Goal: Information Seeking & Learning: Understand process/instructions

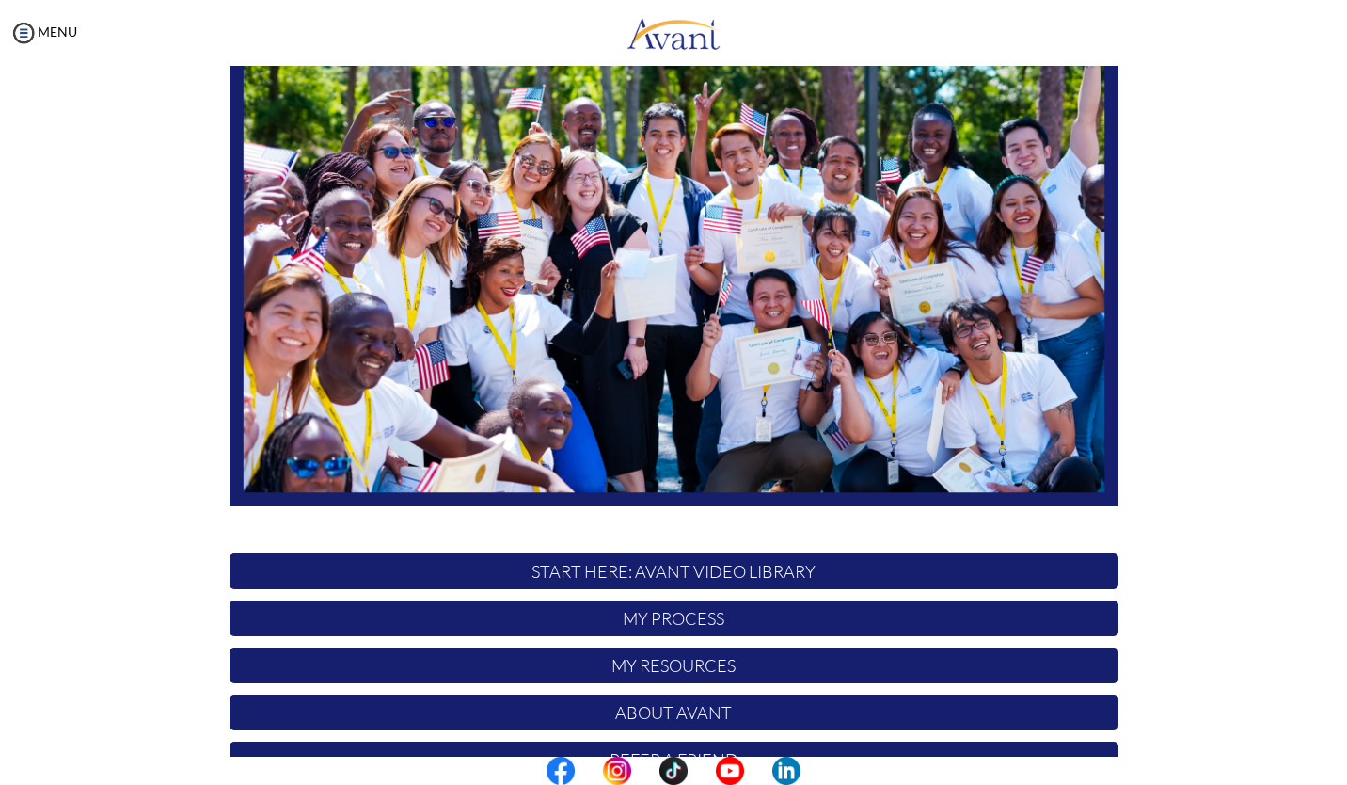
scroll to position [261, 0]
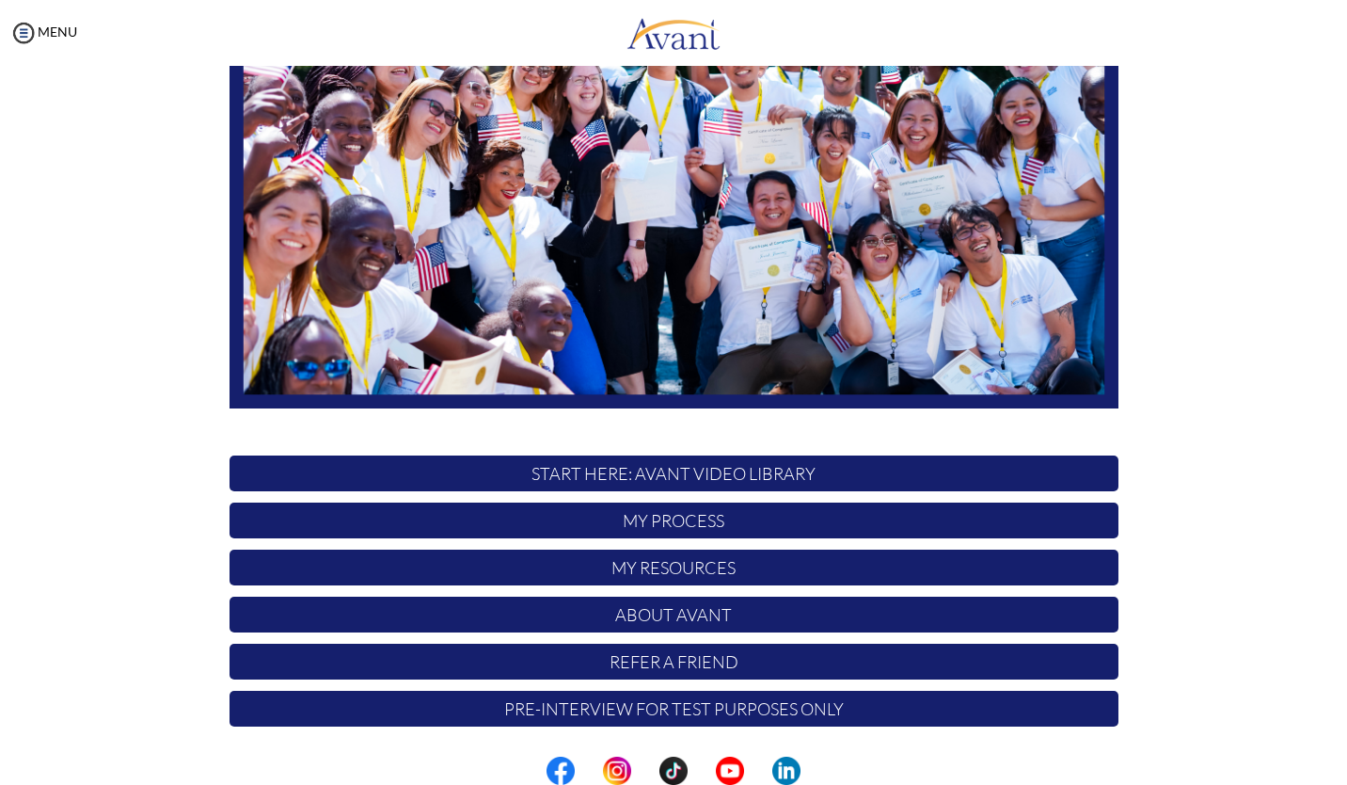
click at [504, 474] on p "START HERE: Avant Video Library" at bounding box center [674, 473] width 889 height 36
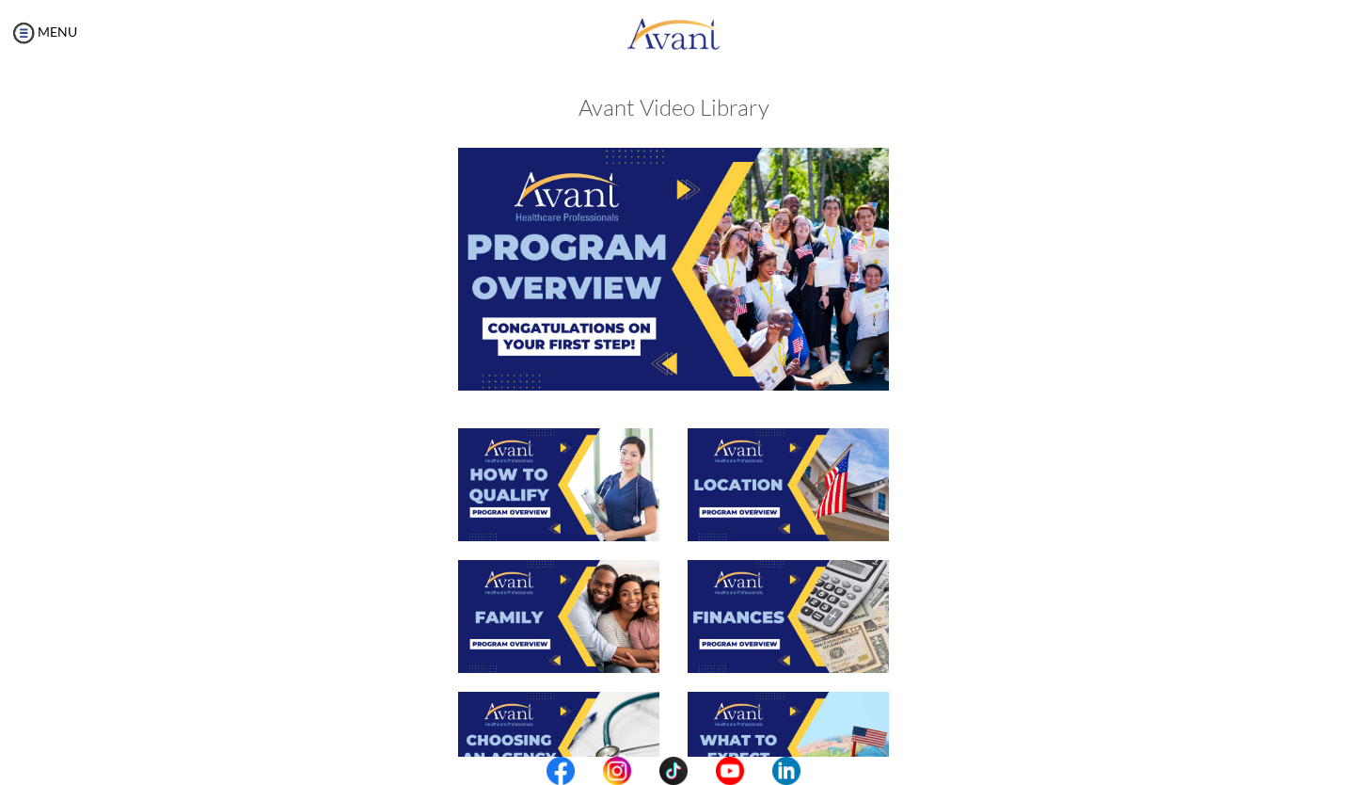
scroll to position [0, 0]
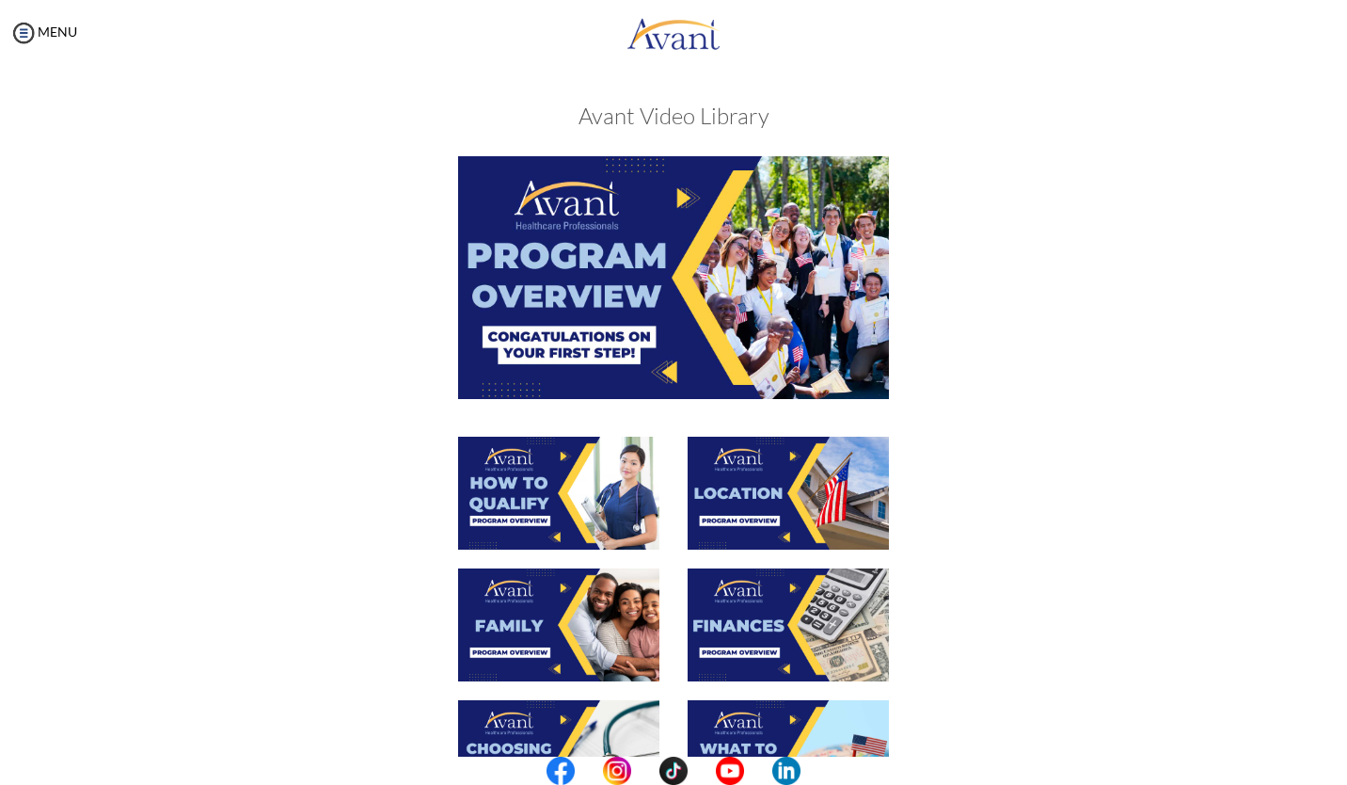
click at [544, 294] on img at bounding box center [673, 277] width 431 height 242
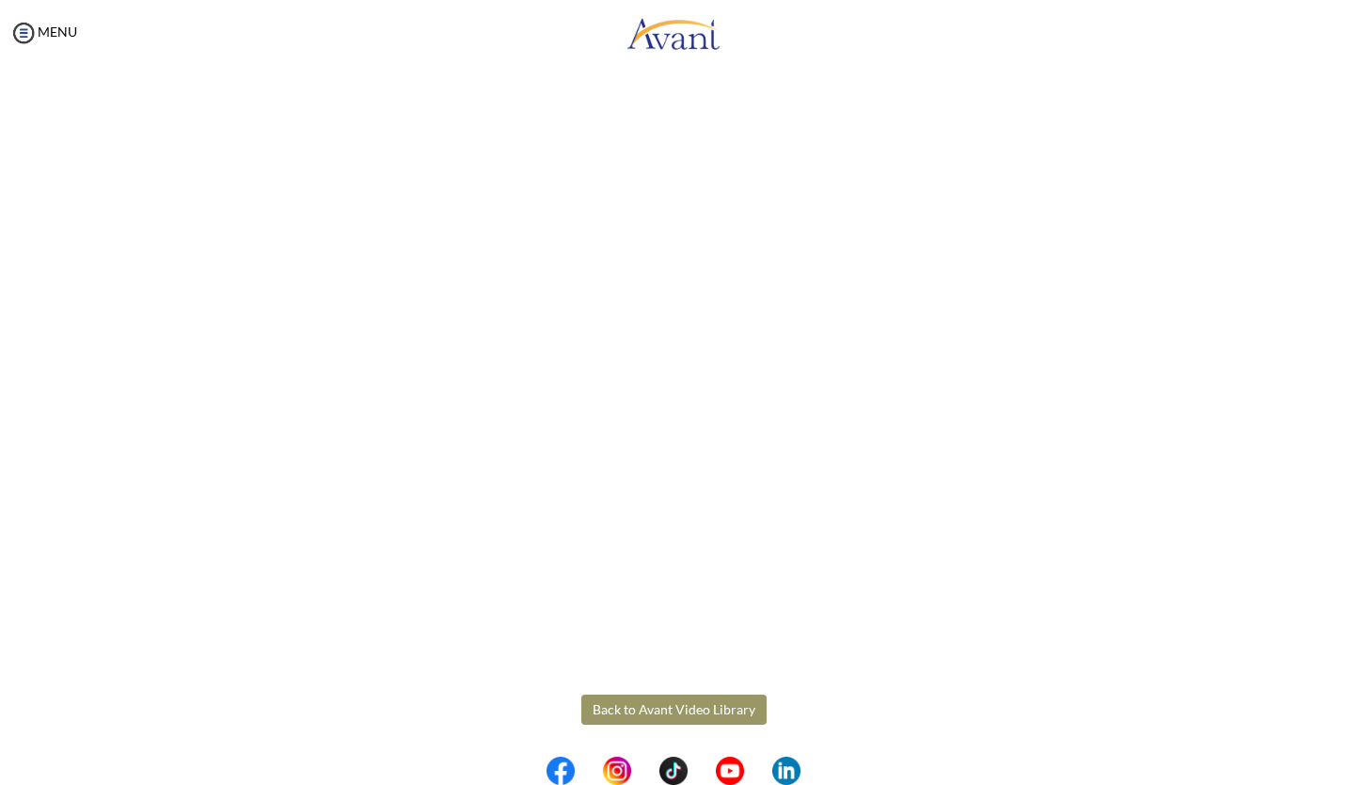
scroll to position [140, 0]
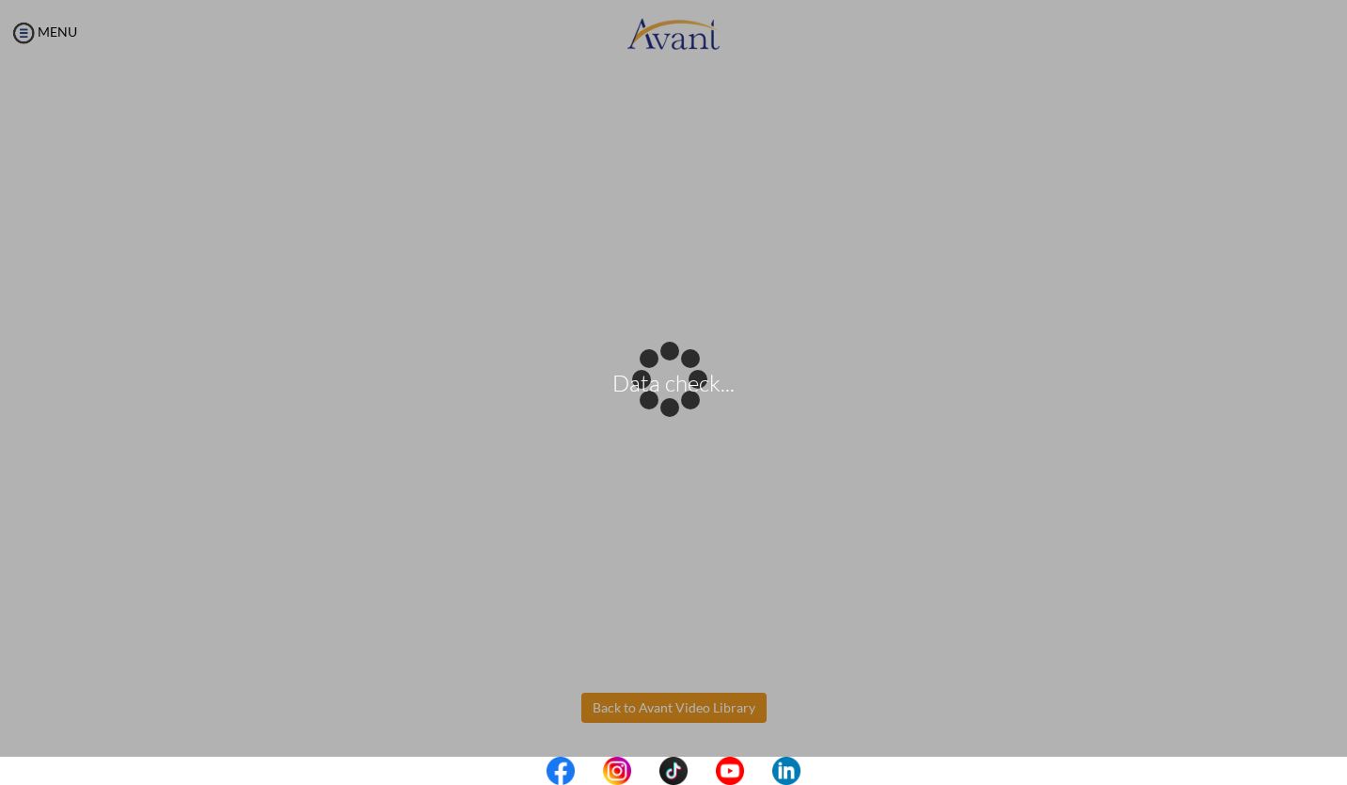
click at [655, 702] on body "Data check... Maintenance break. Please come back in 2 hours. MENU My Status Wh…" at bounding box center [673, 392] width 1347 height 785
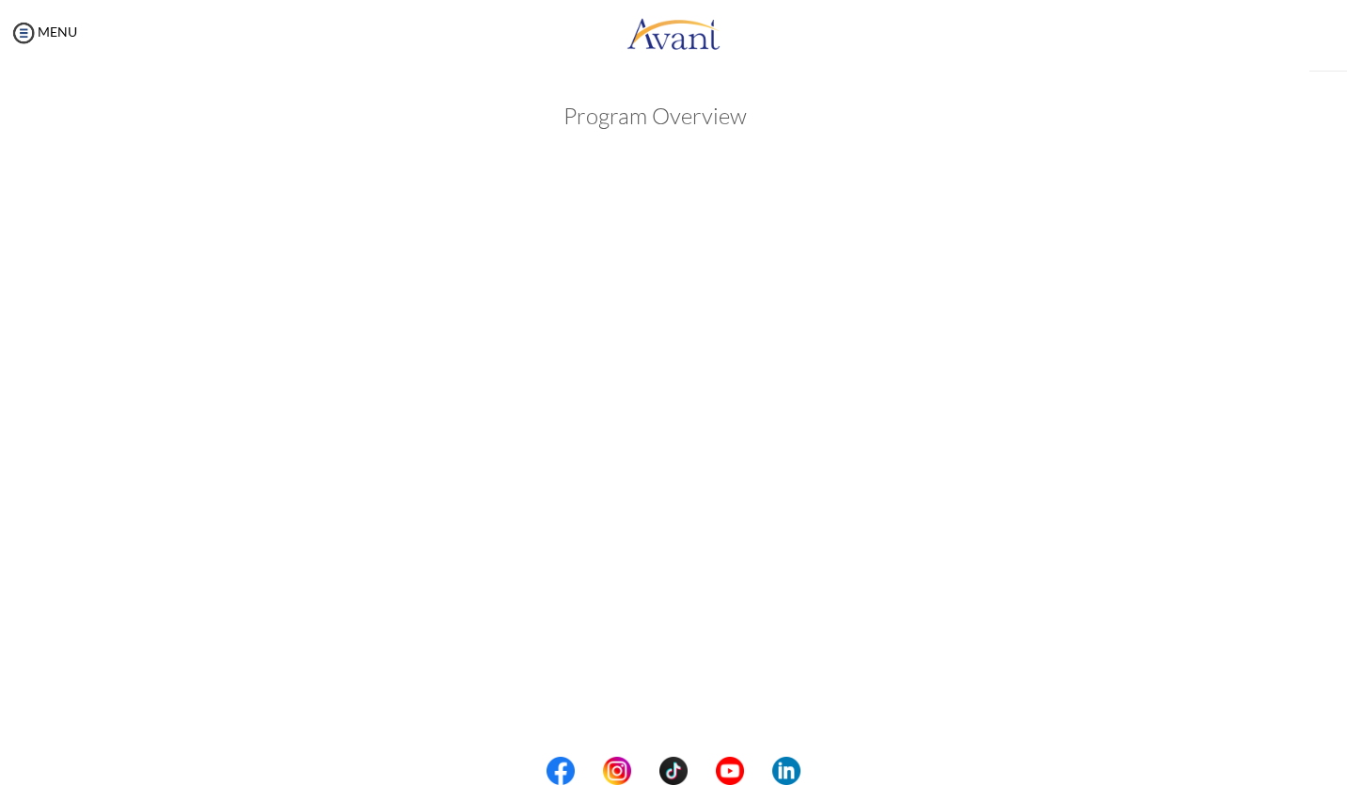
scroll to position [11, 0]
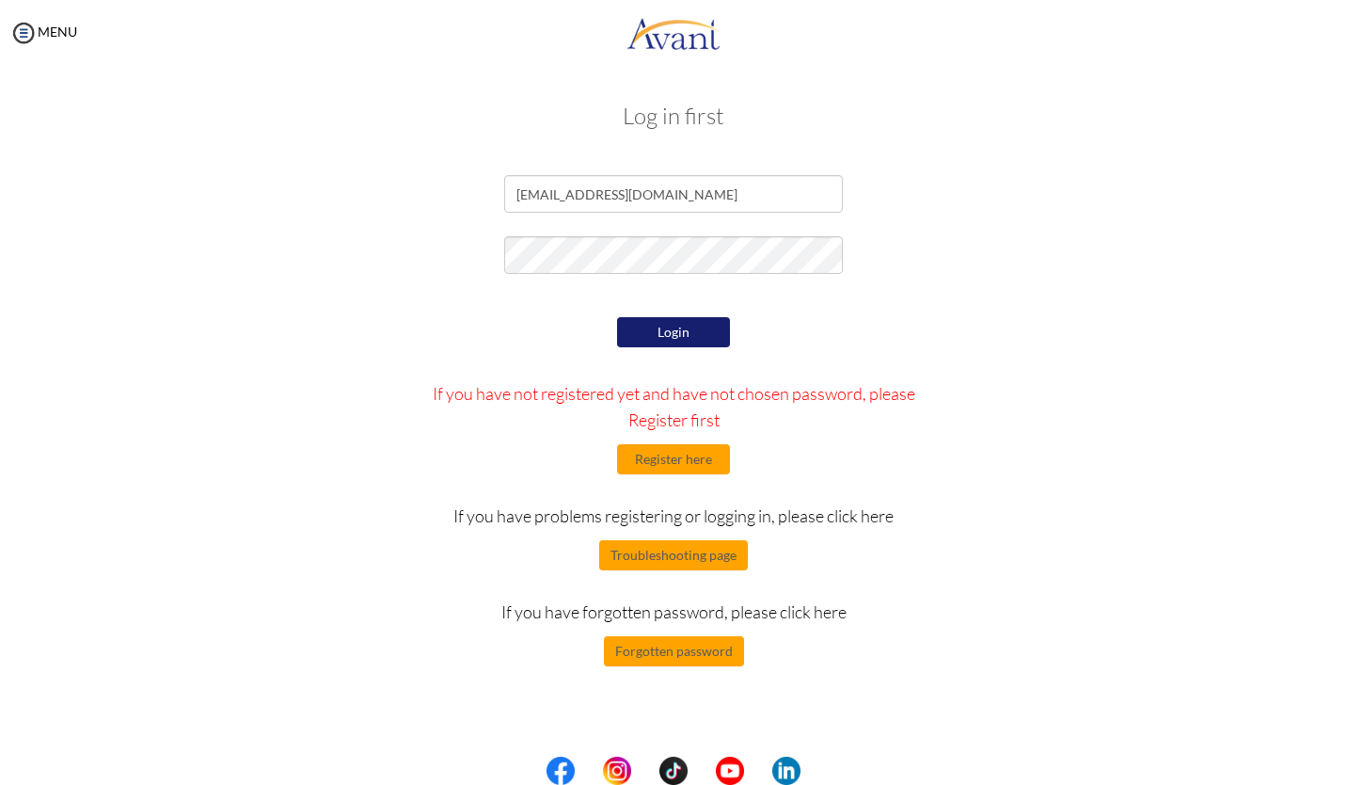
click at [652, 343] on button "Login" at bounding box center [673, 332] width 113 height 30
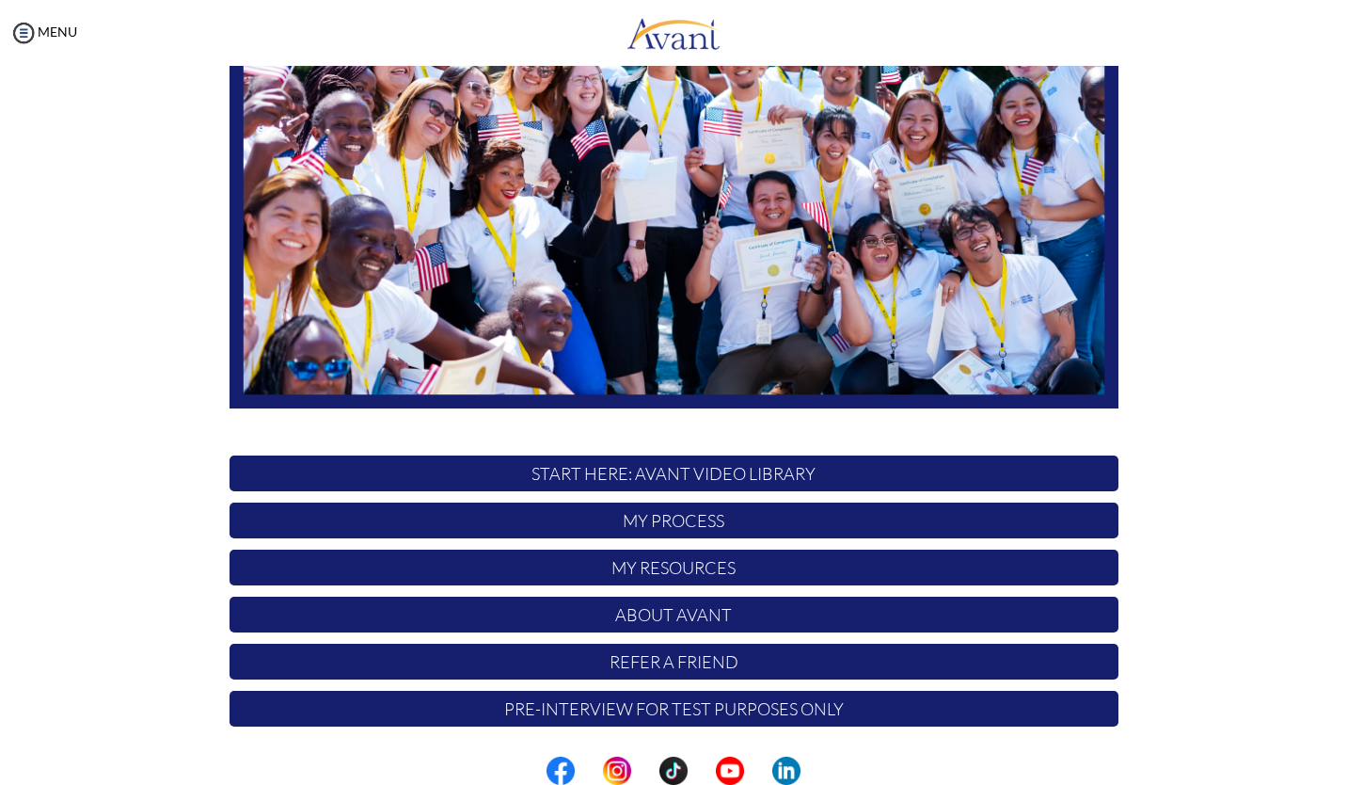
scroll to position [260, 0]
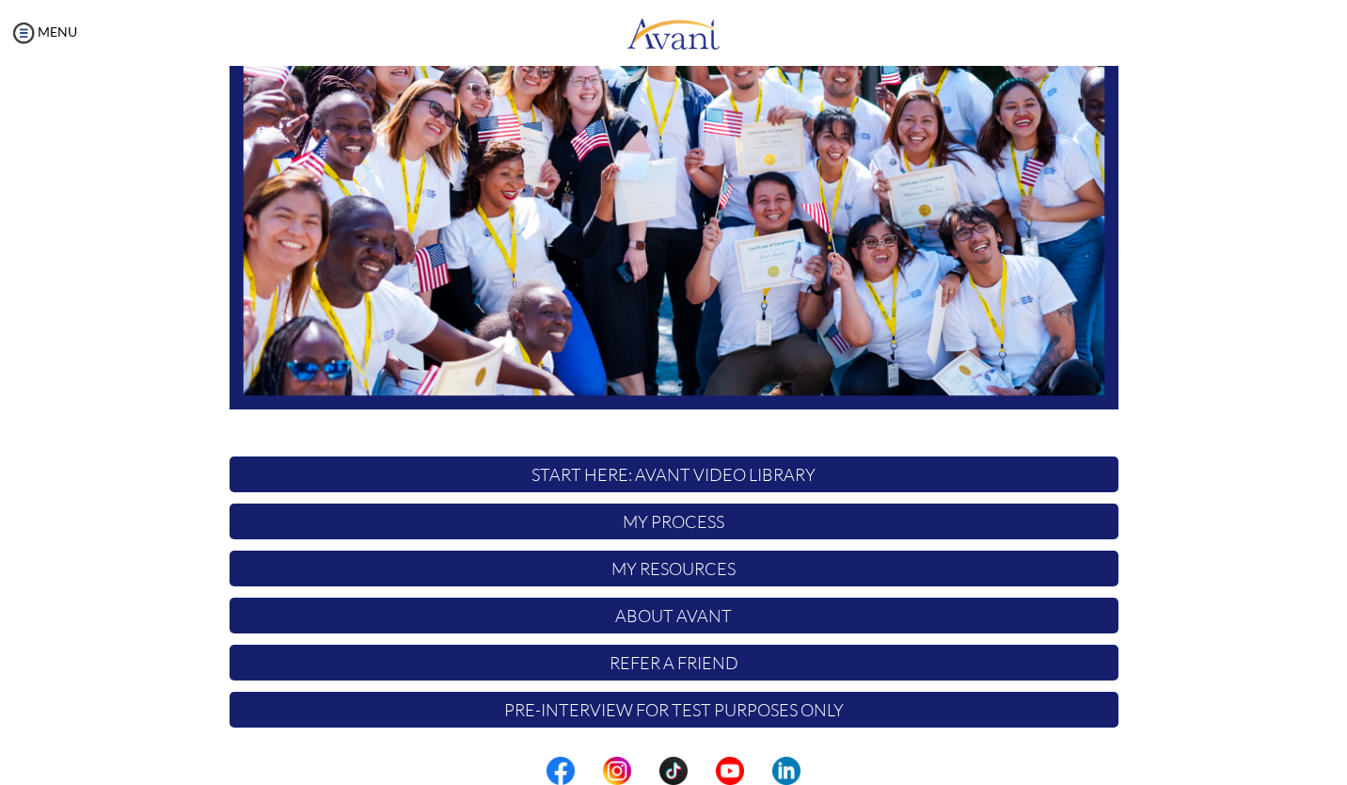
click at [640, 470] on p "START HERE: Avant Video Library" at bounding box center [674, 474] width 889 height 36
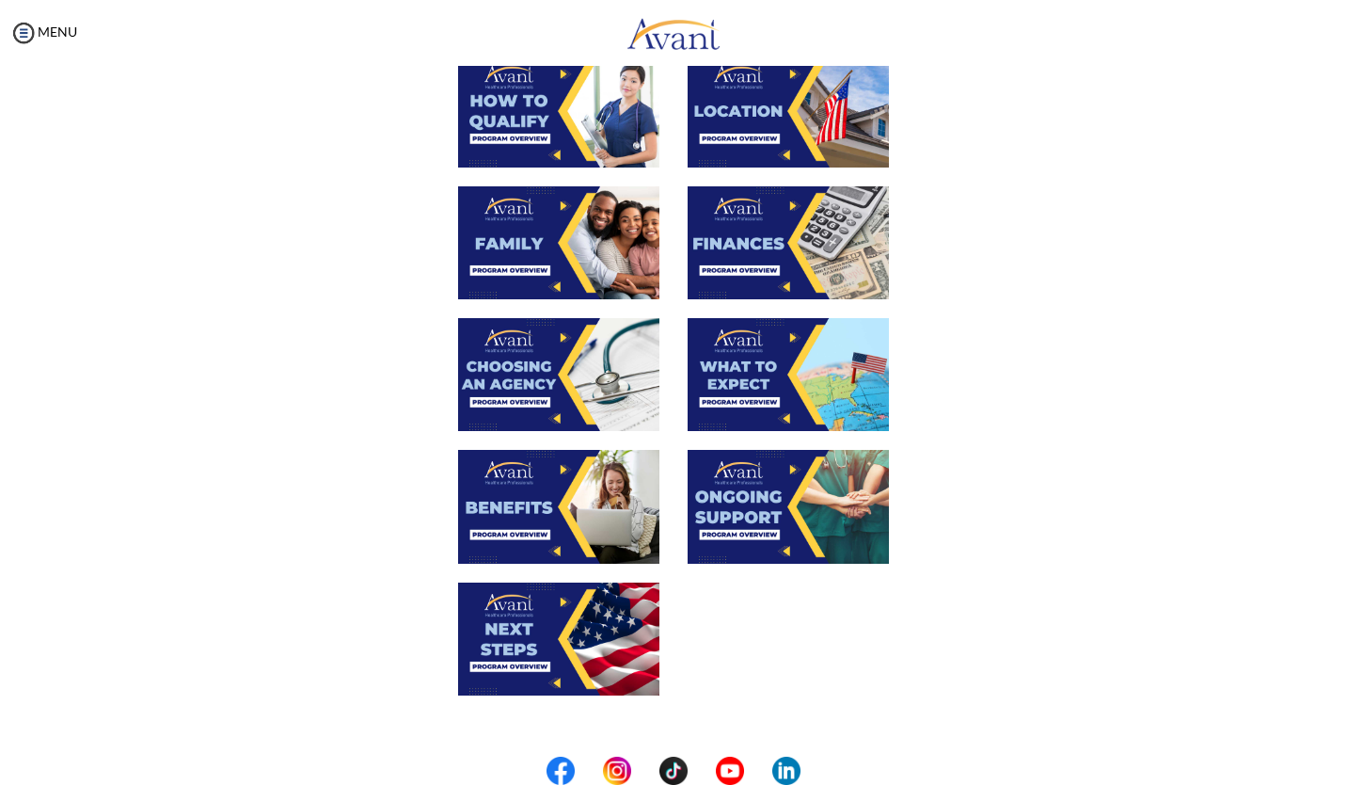
scroll to position [383, 0]
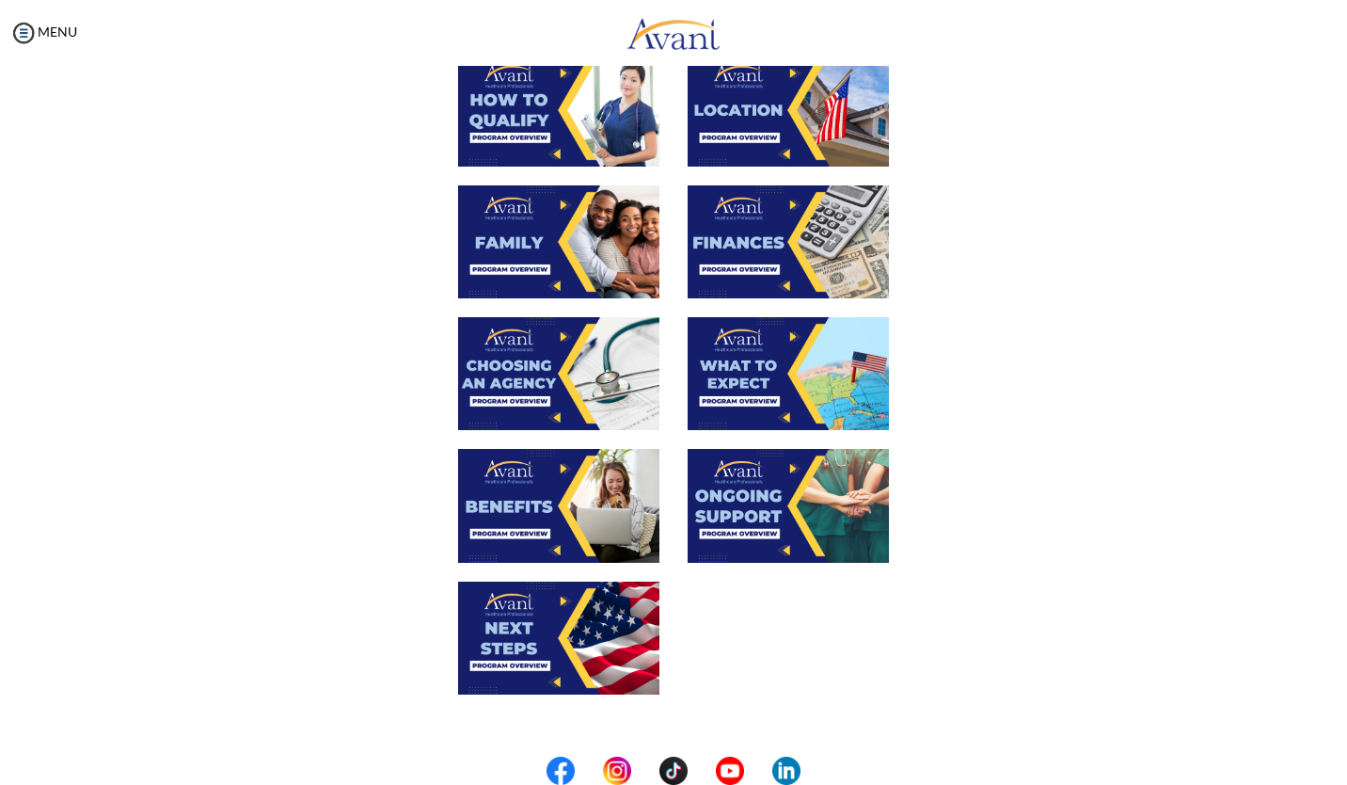
click at [519, 623] on img at bounding box center [558, 637] width 201 height 113
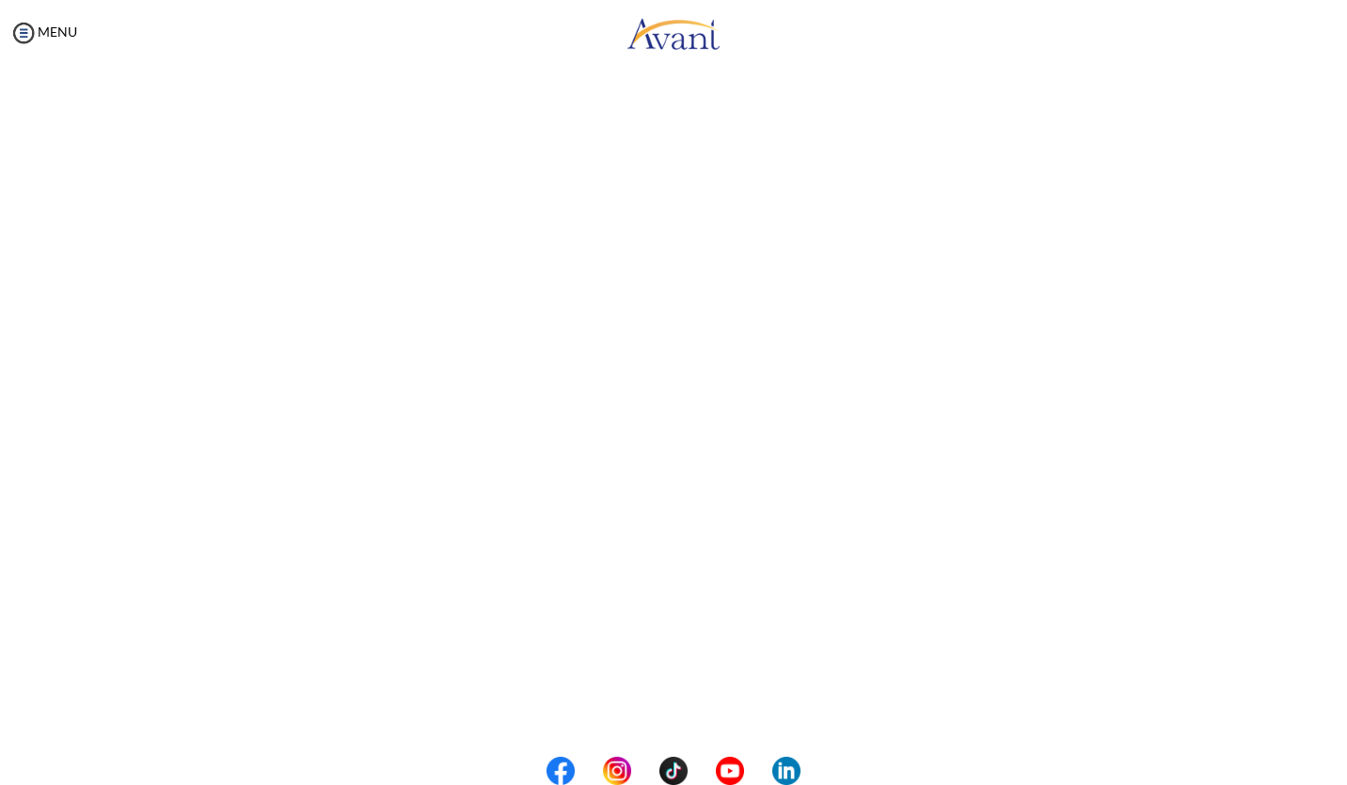
scroll to position [160, 0]
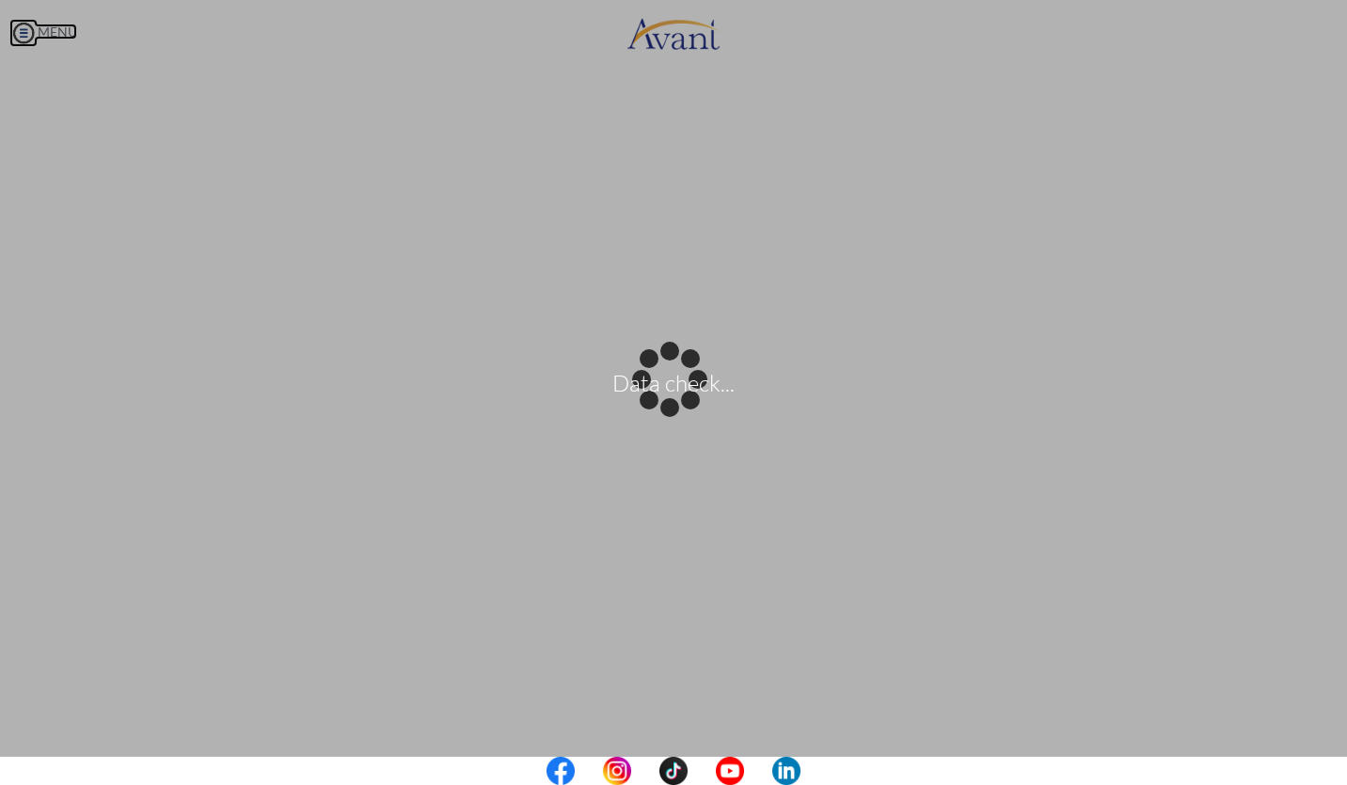
click at [41, 32] on body "Data check... Maintenance break. Please come back in 2 hours. MENU My Status Wh…" at bounding box center [673, 392] width 1347 height 785
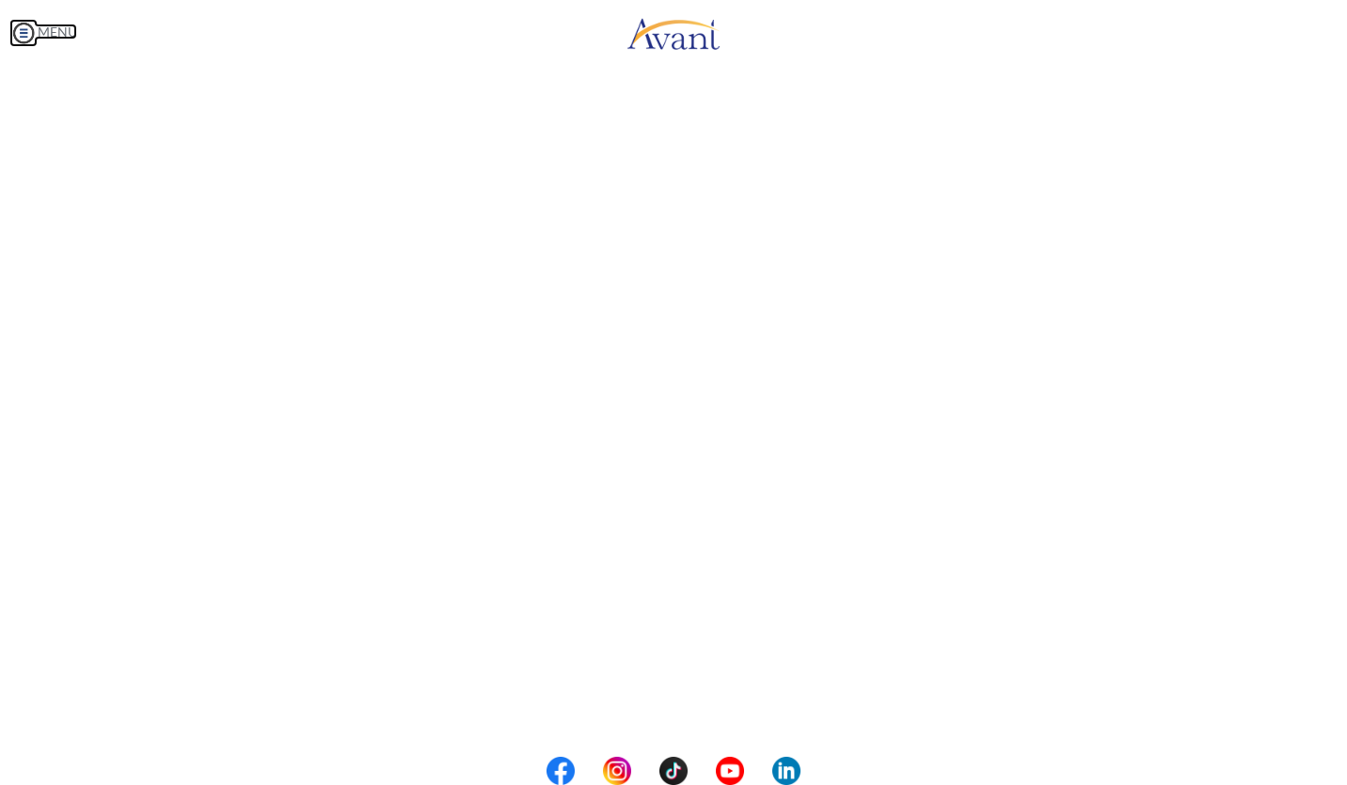
click at [24, 32] on img at bounding box center [23, 33] width 28 height 28
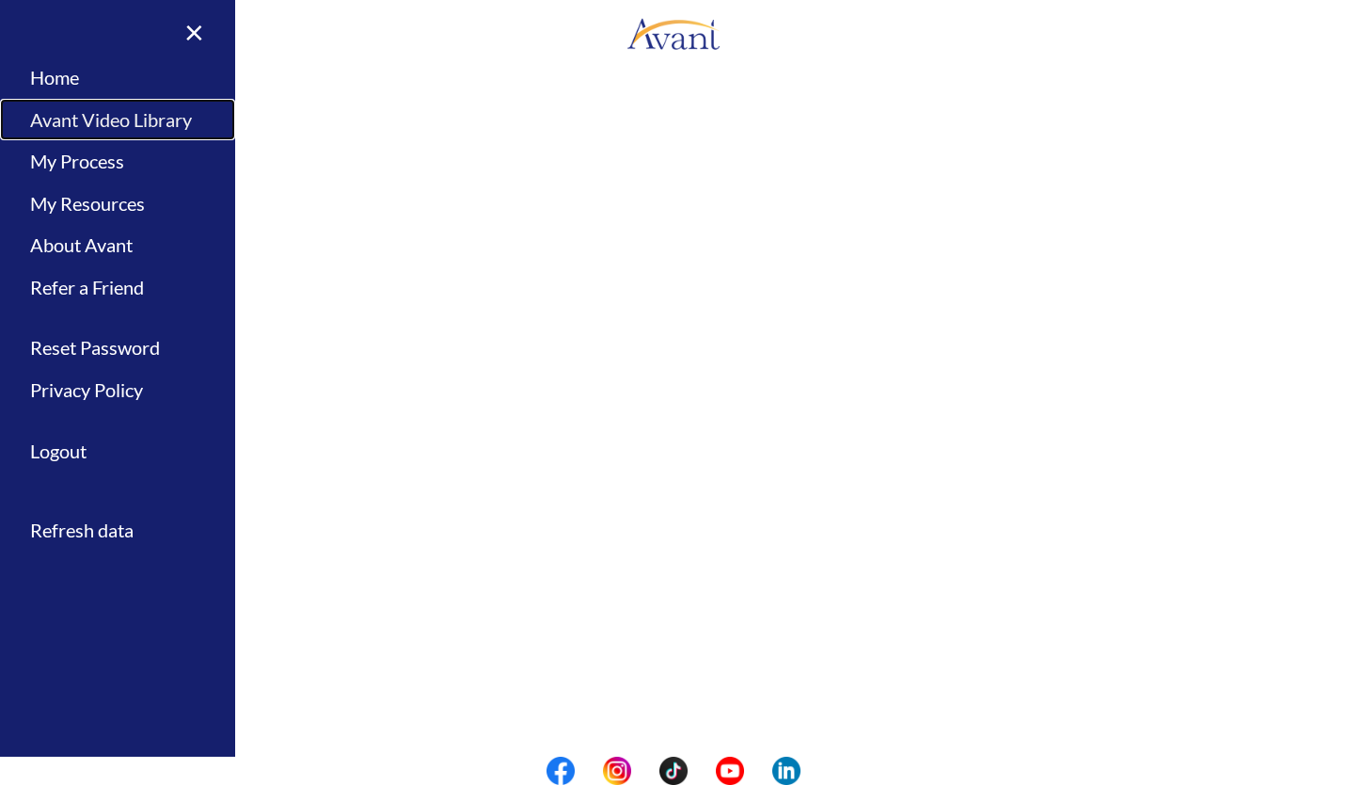
click at [57, 126] on link "Avant Video Library" at bounding box center [117, 120] width 235 height 42
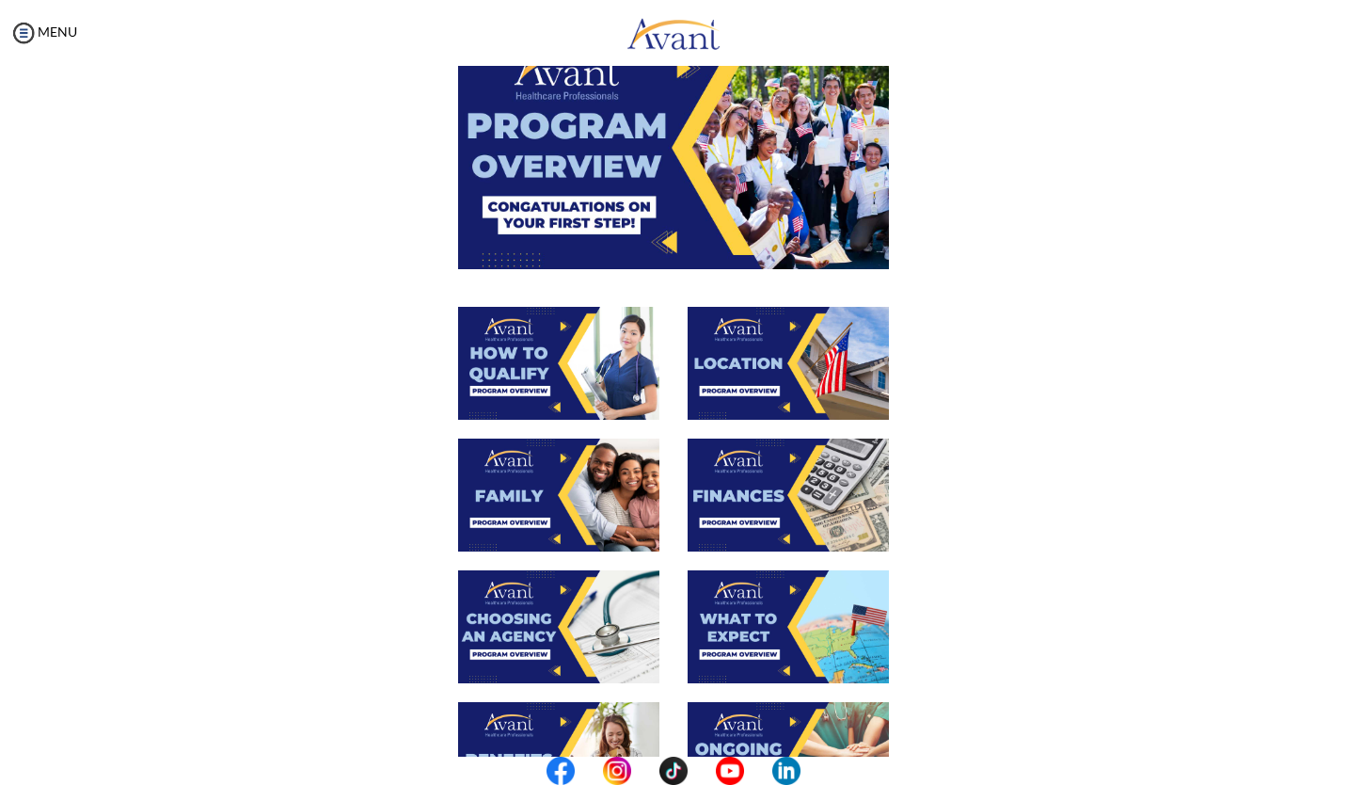
scroll to position [133, 0]
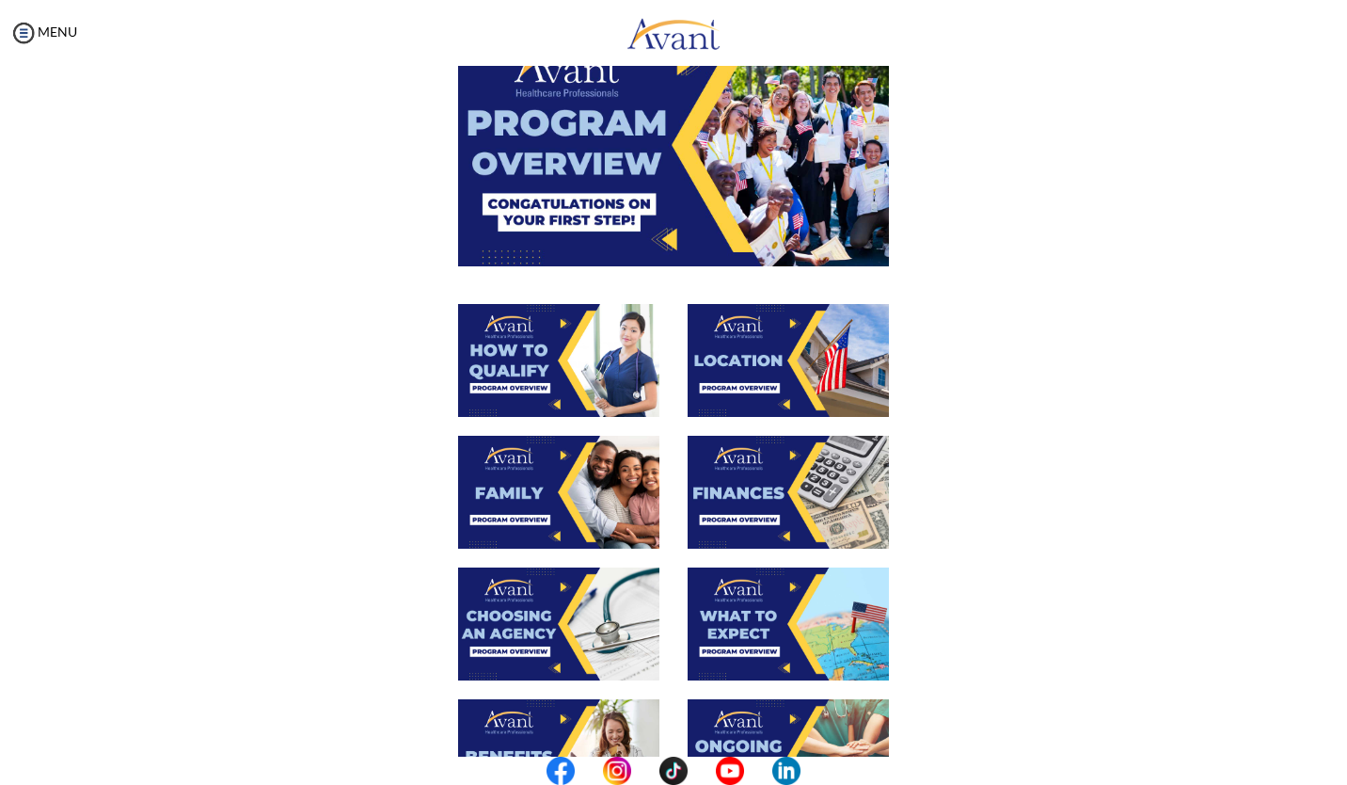
click at [506, 374] on img at bounding box center [558, 360] width 201 height 113
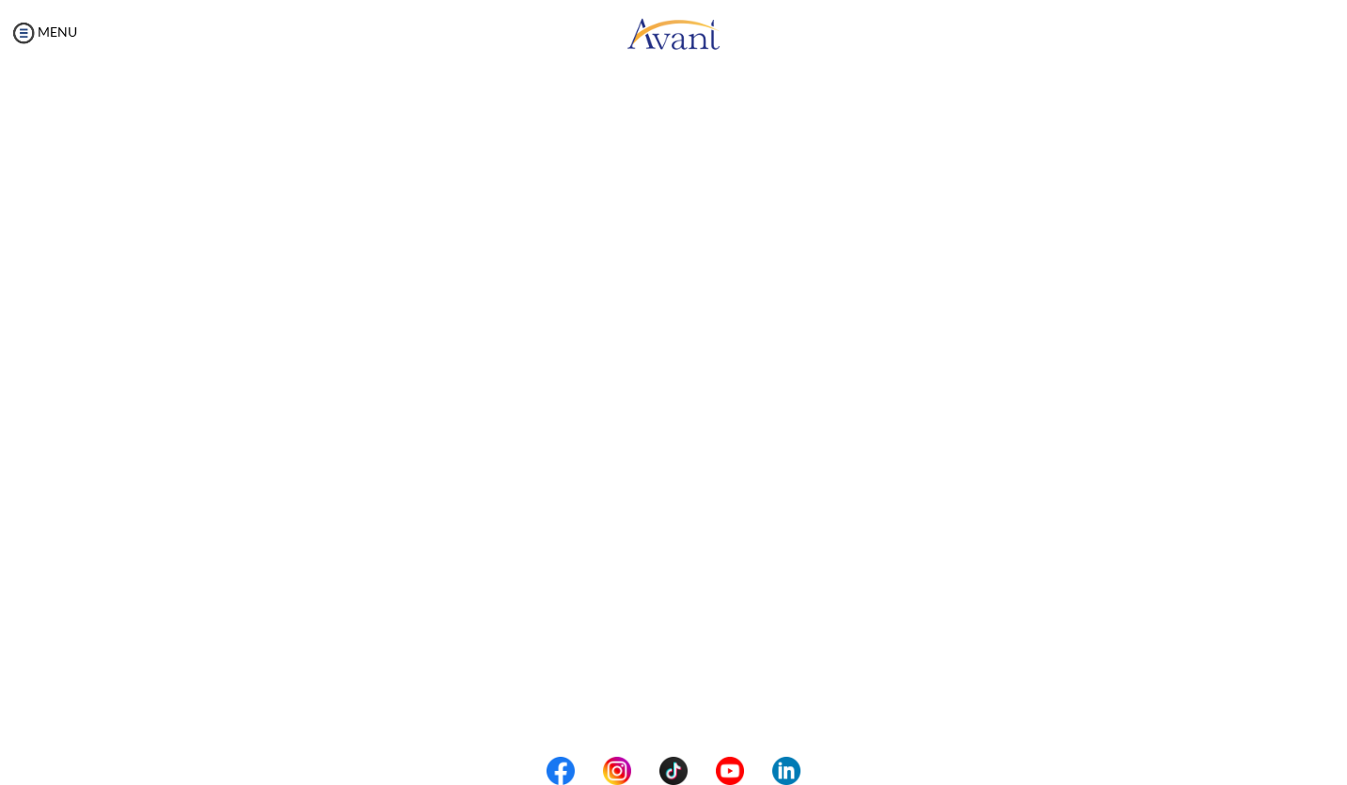
scroll to position [61, 0]
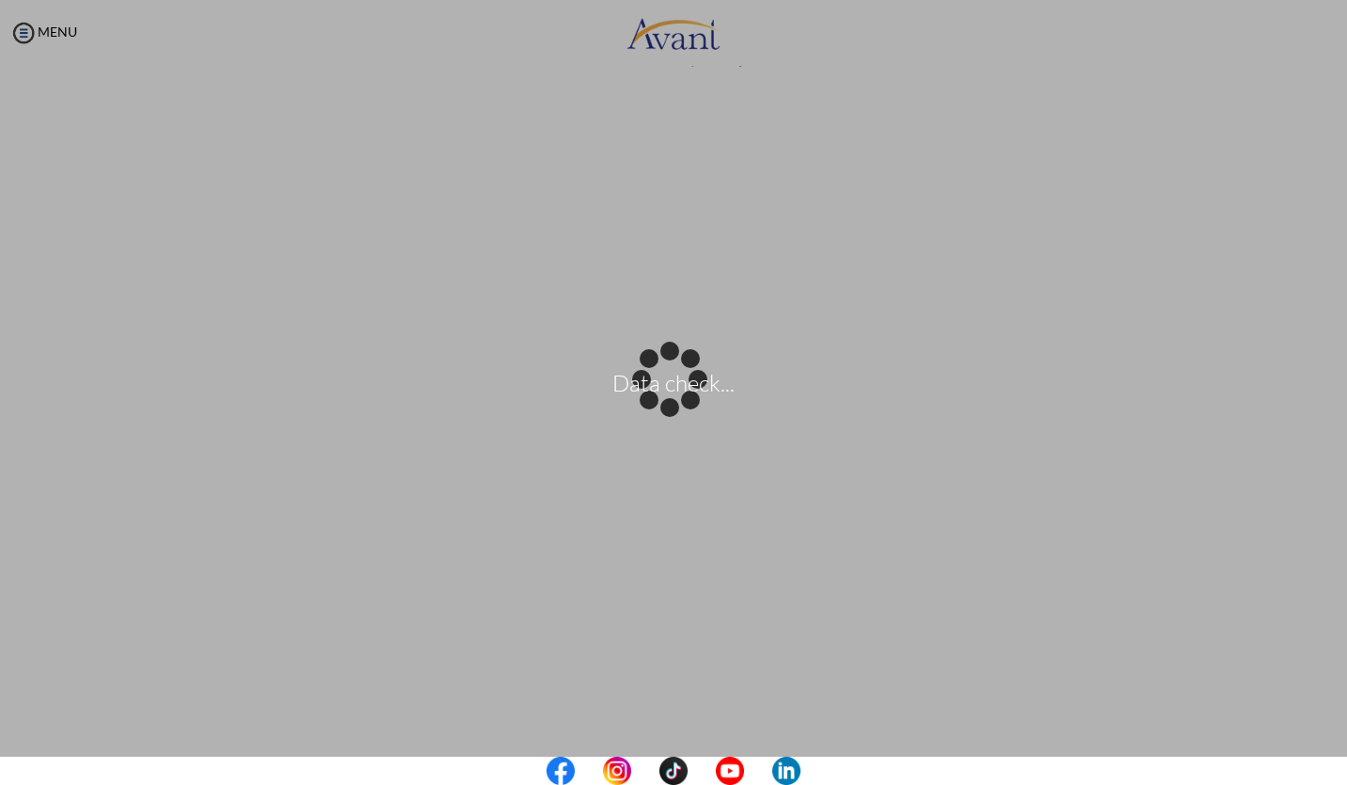
click at [56, 19] on body "Data check... Maintenance break. Please come back in 2 hours. MENU My Status Wh…" at bounding box center [673, 392] width 1347 height 785
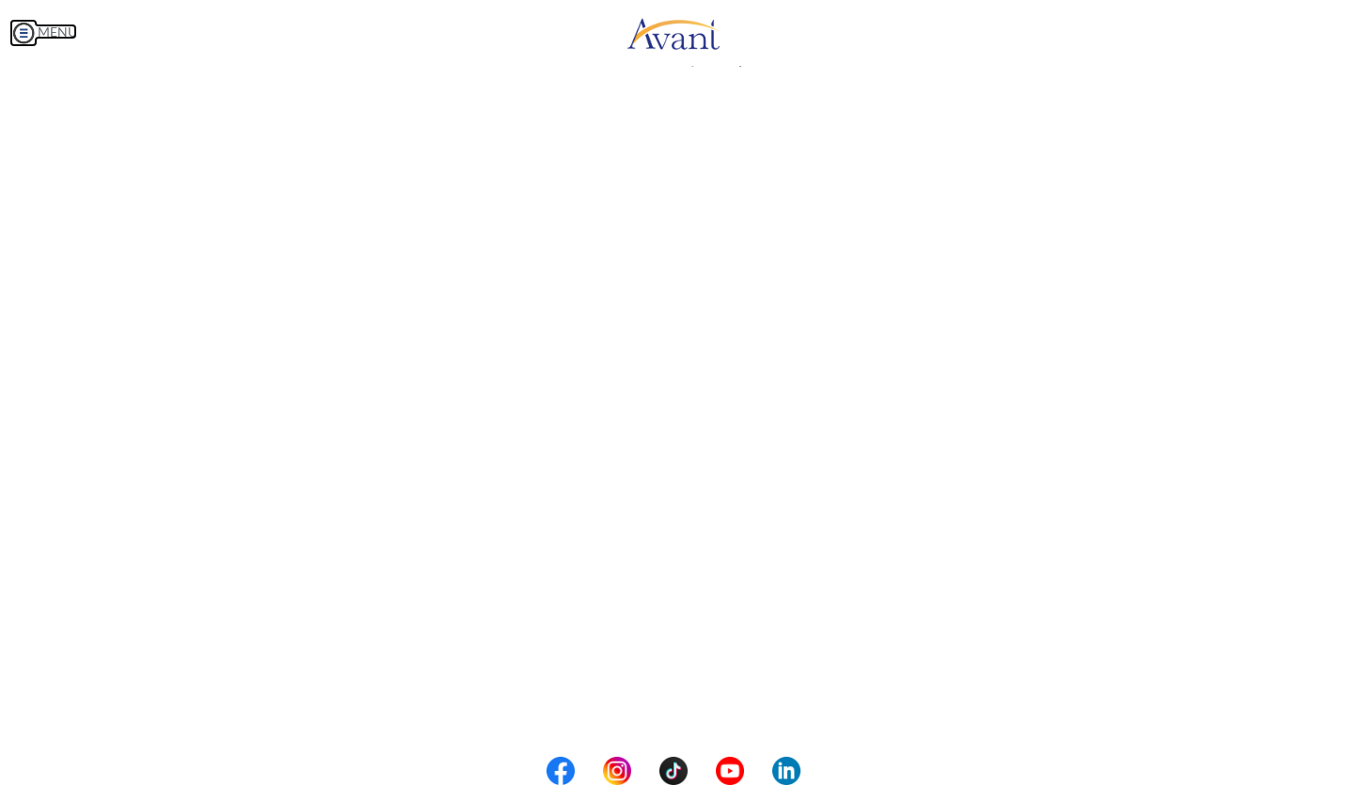
click at [47, 28] on link "MENU" at bounding box center [43, 32] width 68 height 16
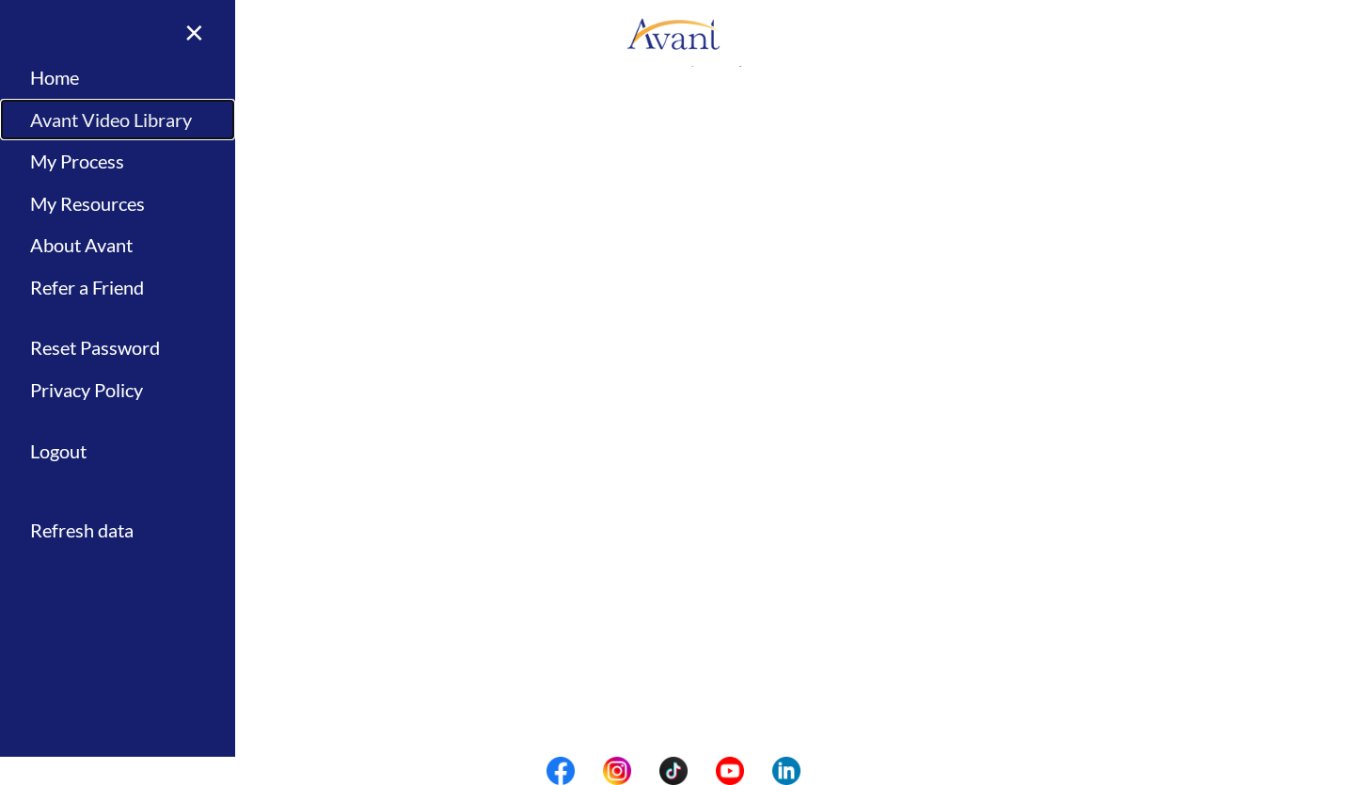
click at [66, 105] on link "Avant Video Library" at bounding box center [117, 120] width 235 height 42
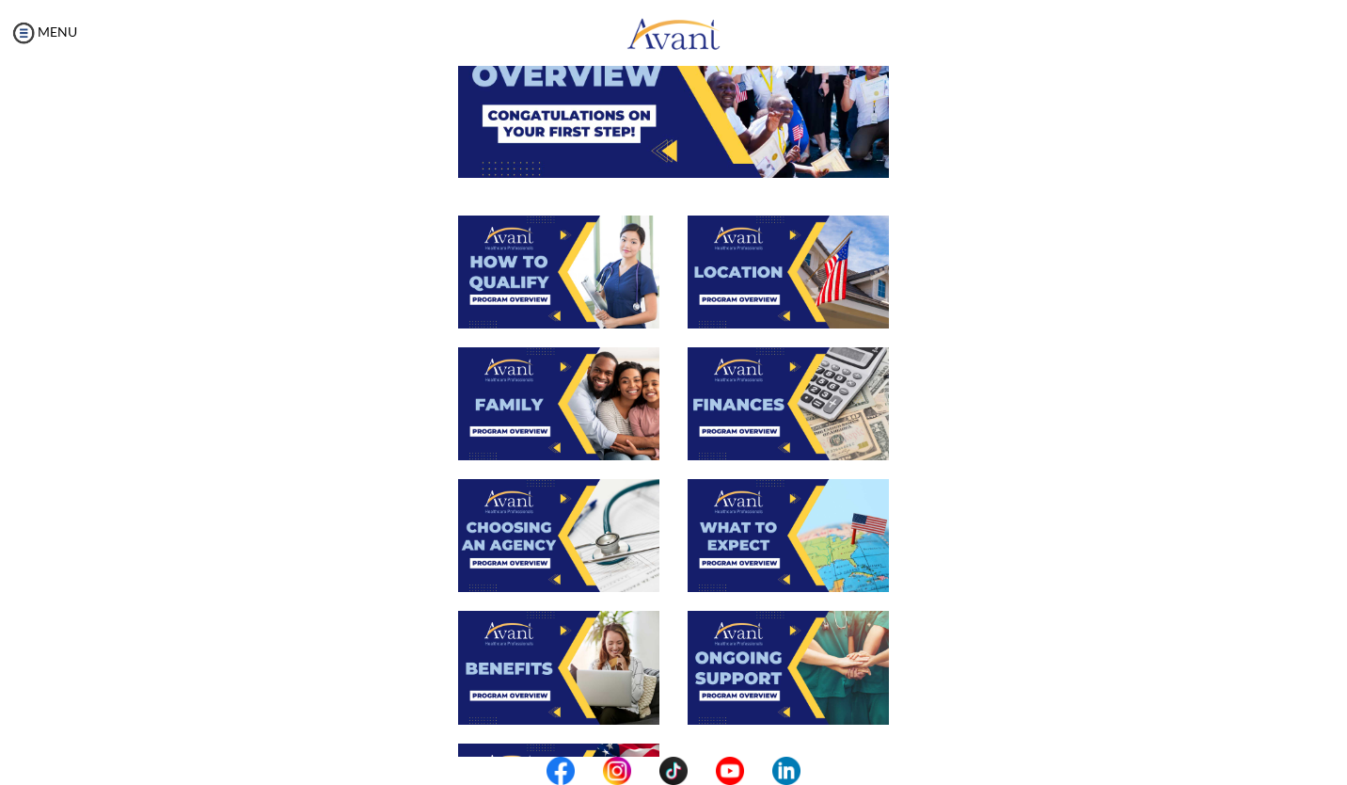
scroll to position [226, 0]
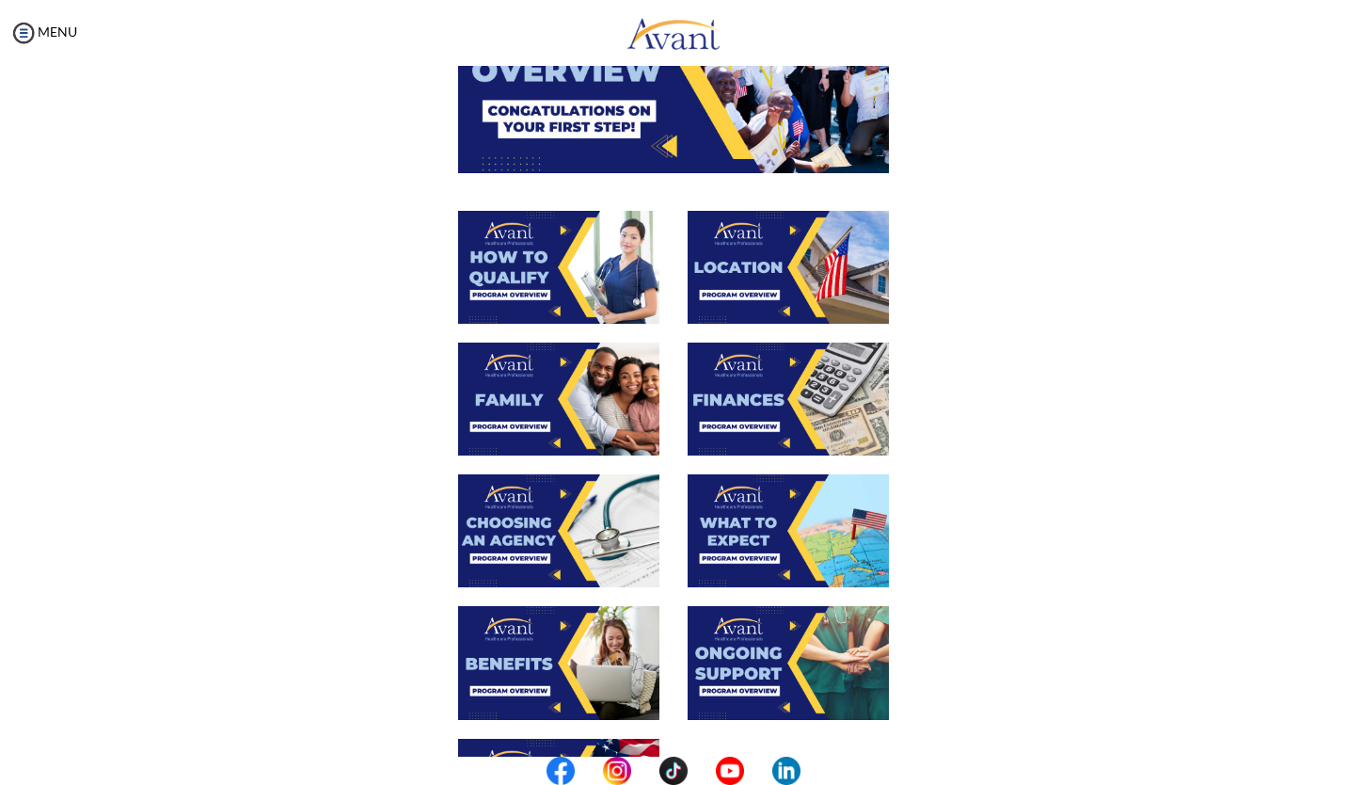
click at [739, 544] on img at bounding box center [788, 530] width 201 height 113
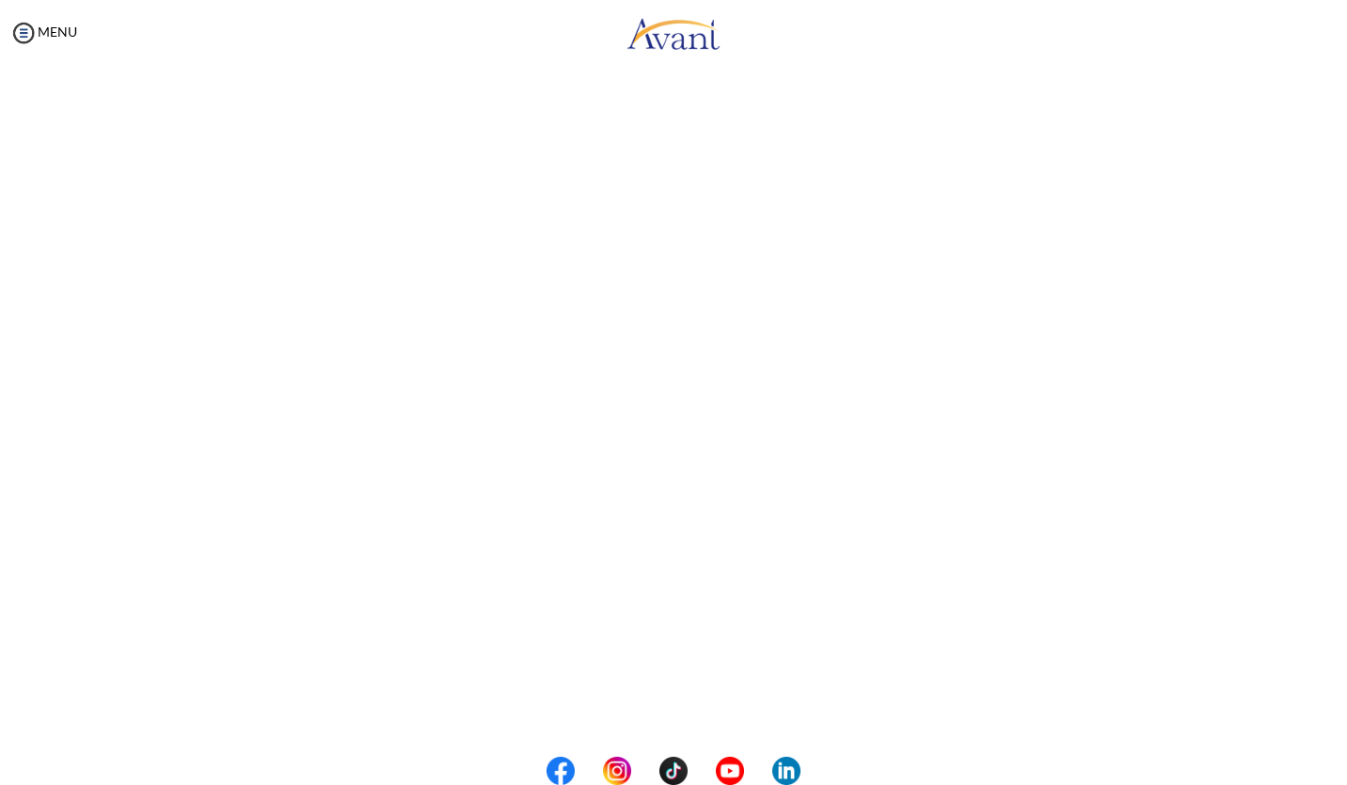
scroll to position [257, 0]
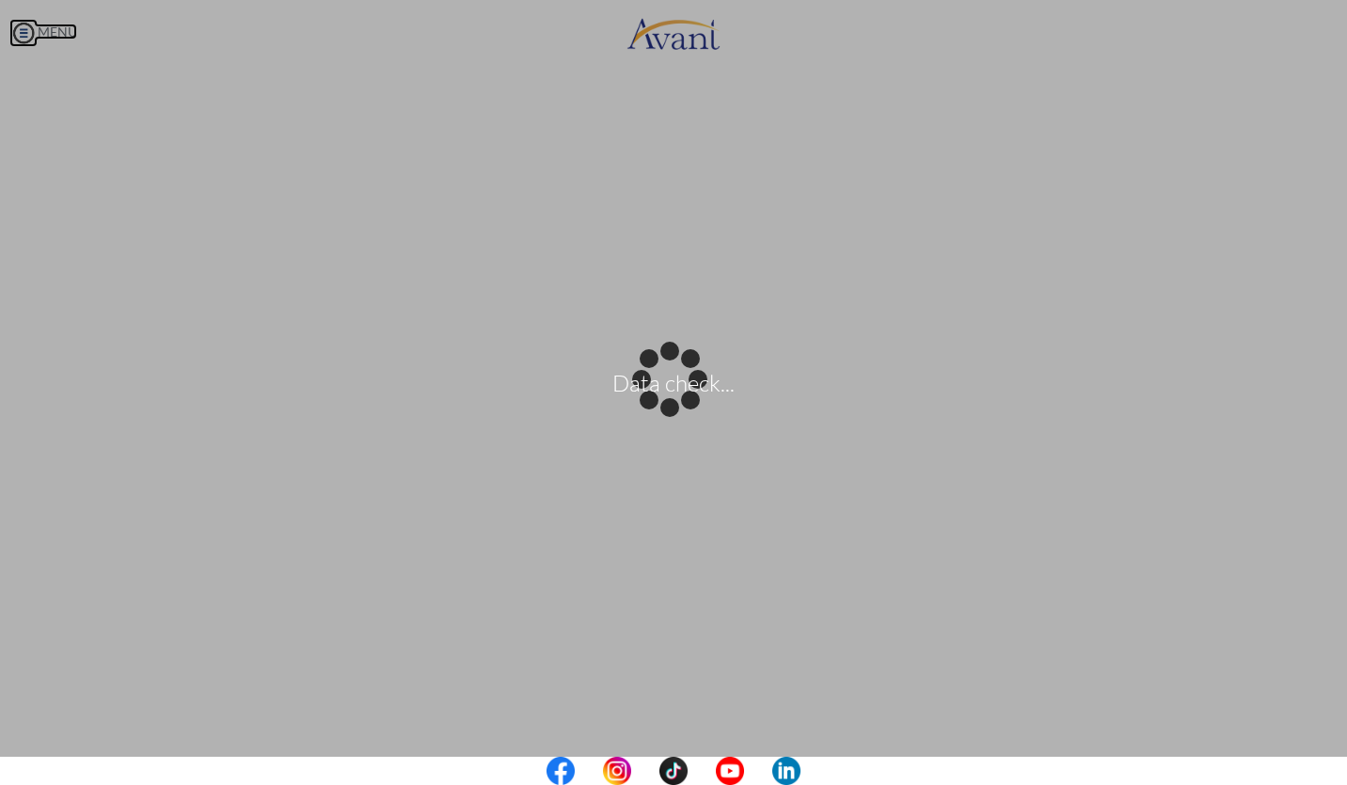
click at [27, 30] on body "Data check... Maintenance break. Please come back in 2 hours. MENU My Status Wh…" at bounding box center [673, 392] width 1347 height 785
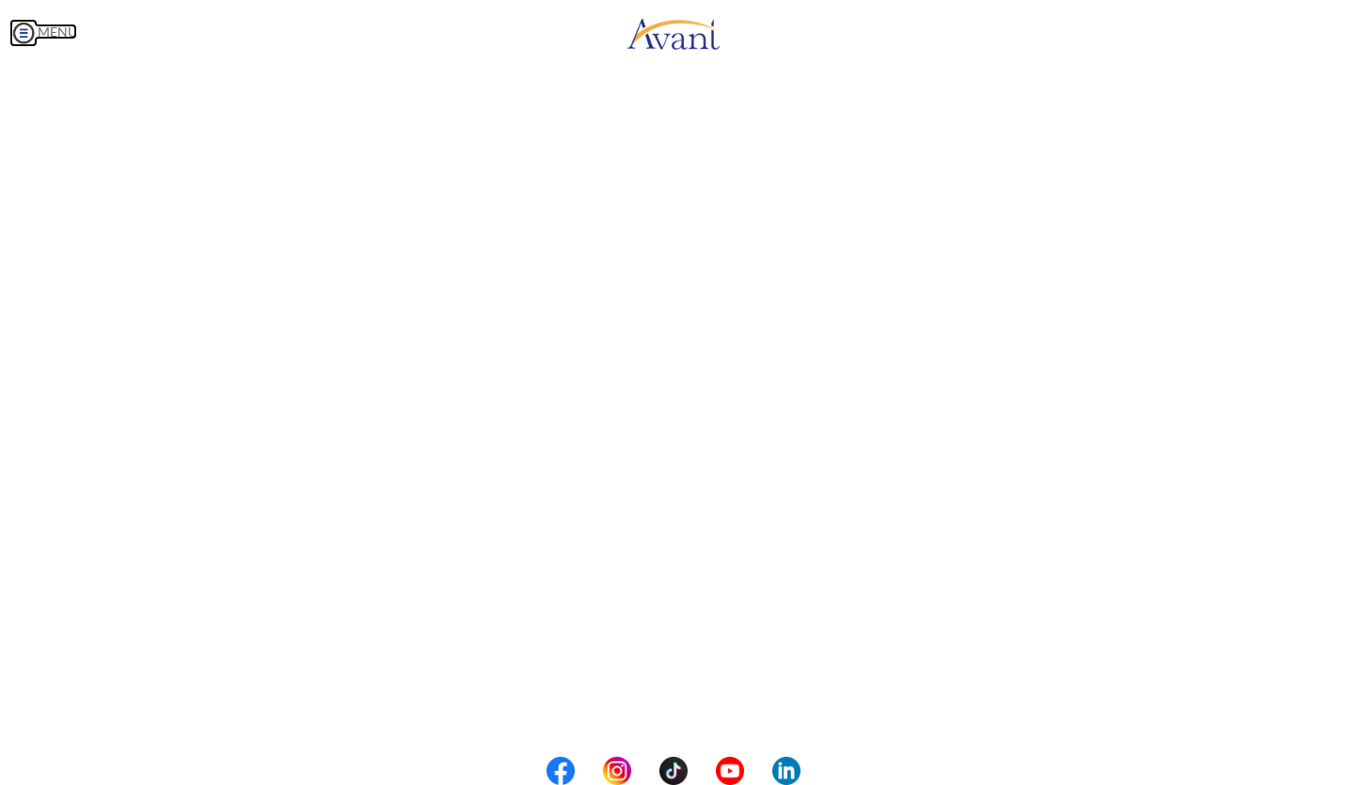
click at [24, 34] on img at bounding box center [23, 33] width 28 height 28
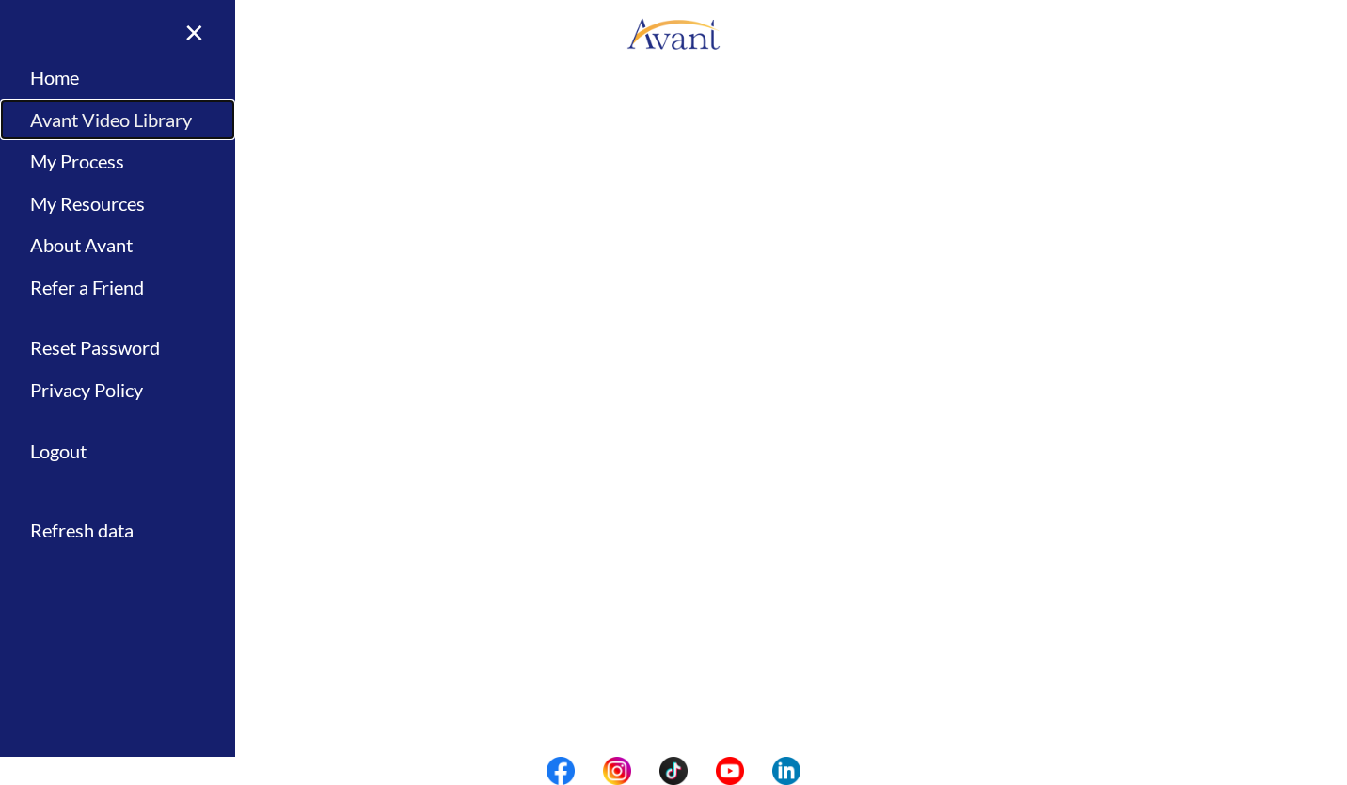
click at [75, 120] on link "Avant Video Library" at bounding box center [117, 120] width 235 height 42
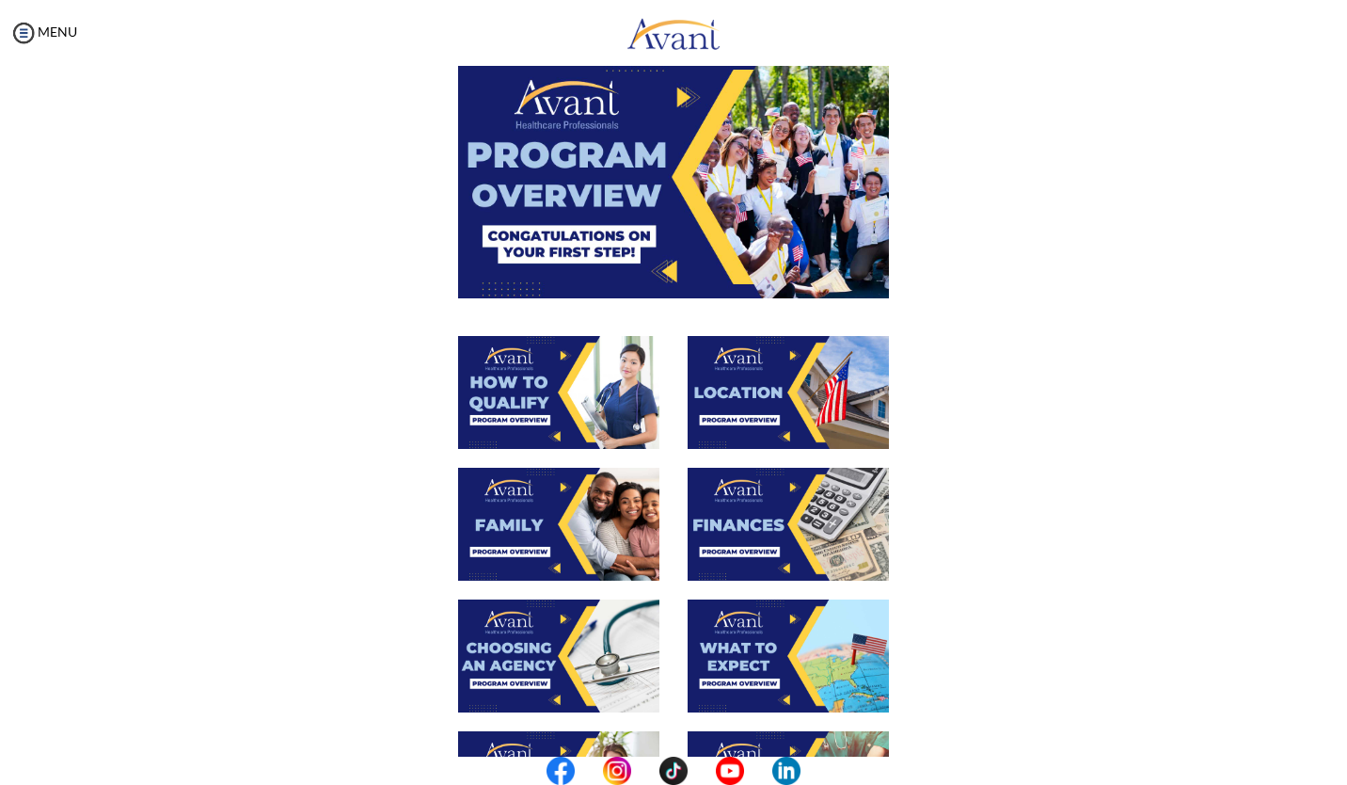
scroll to position [98, 0]
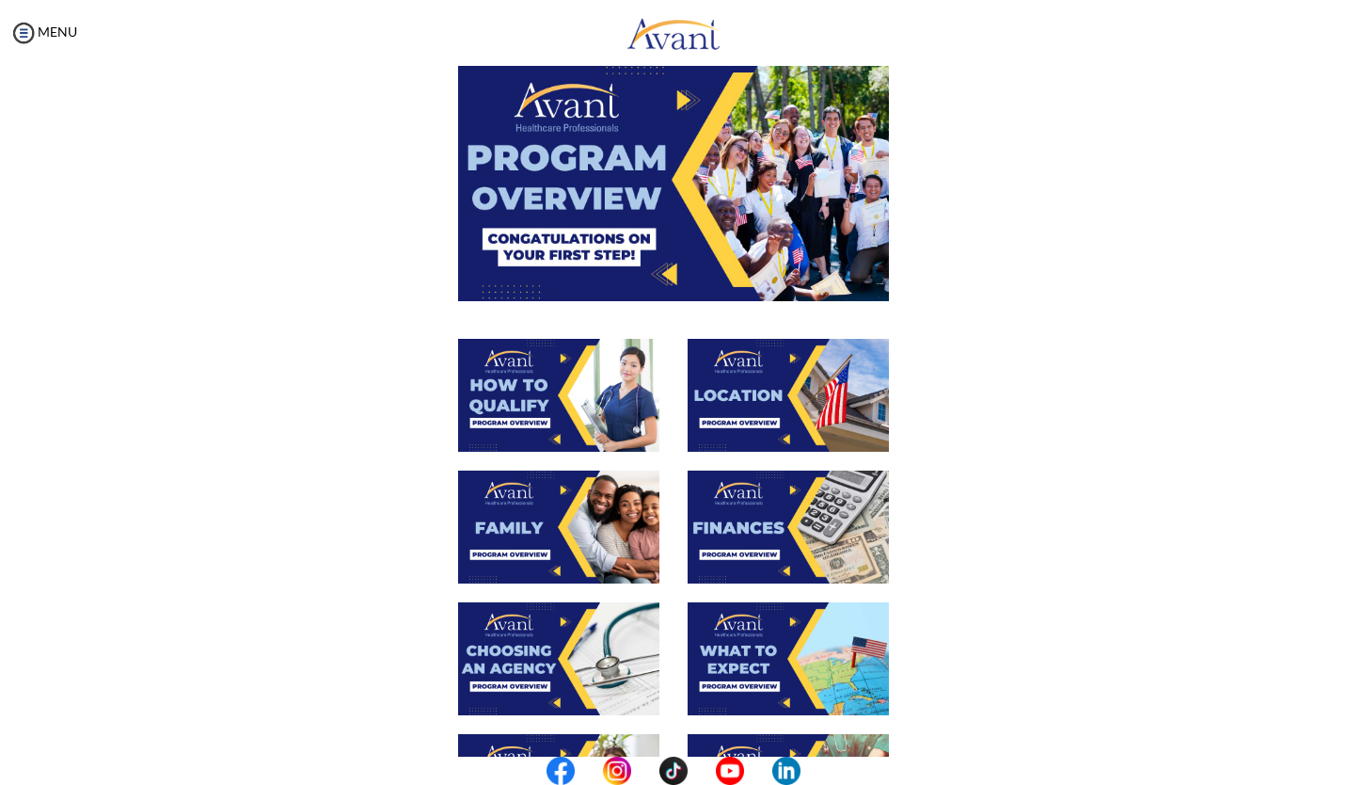
click at [539, 199] on img at bounding box center [673, 179] width 431 height 242
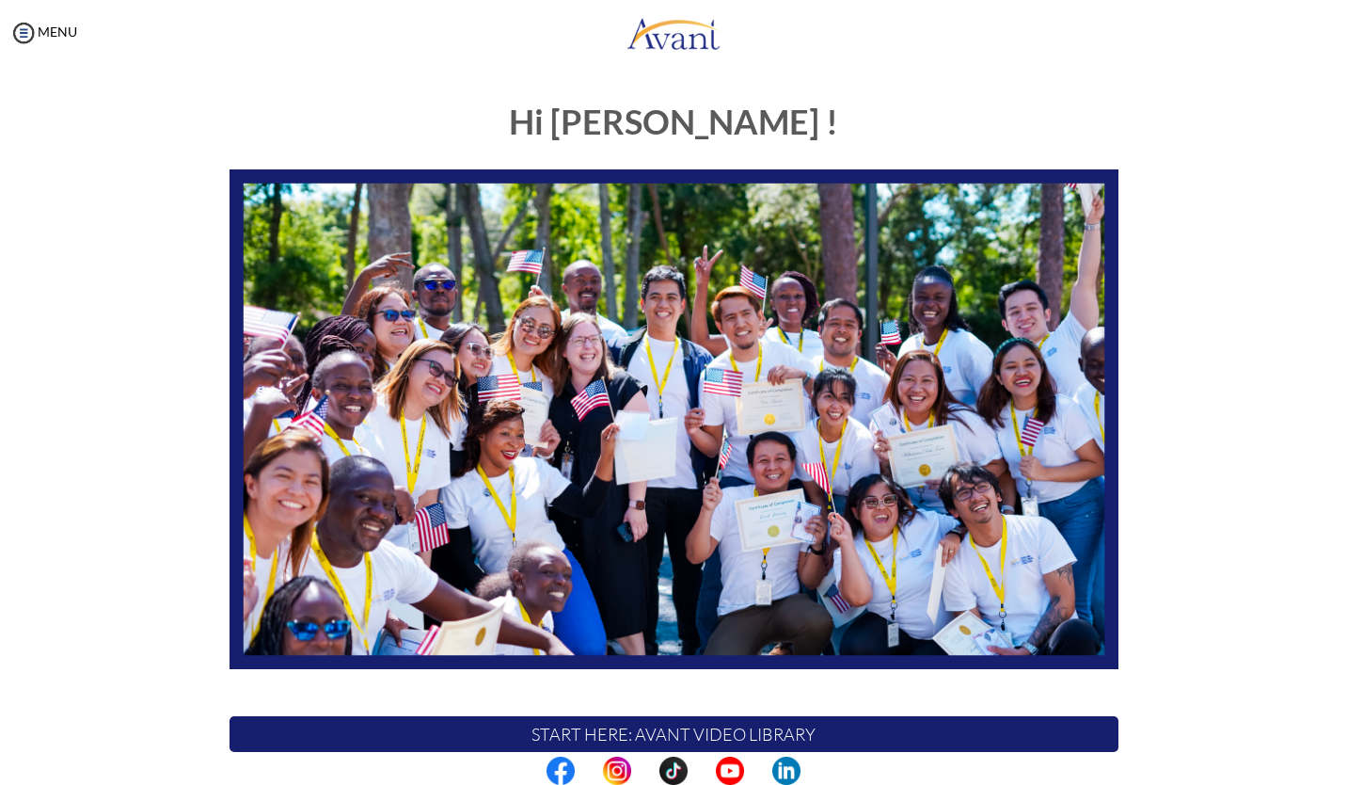
scroll to position [261, 0]
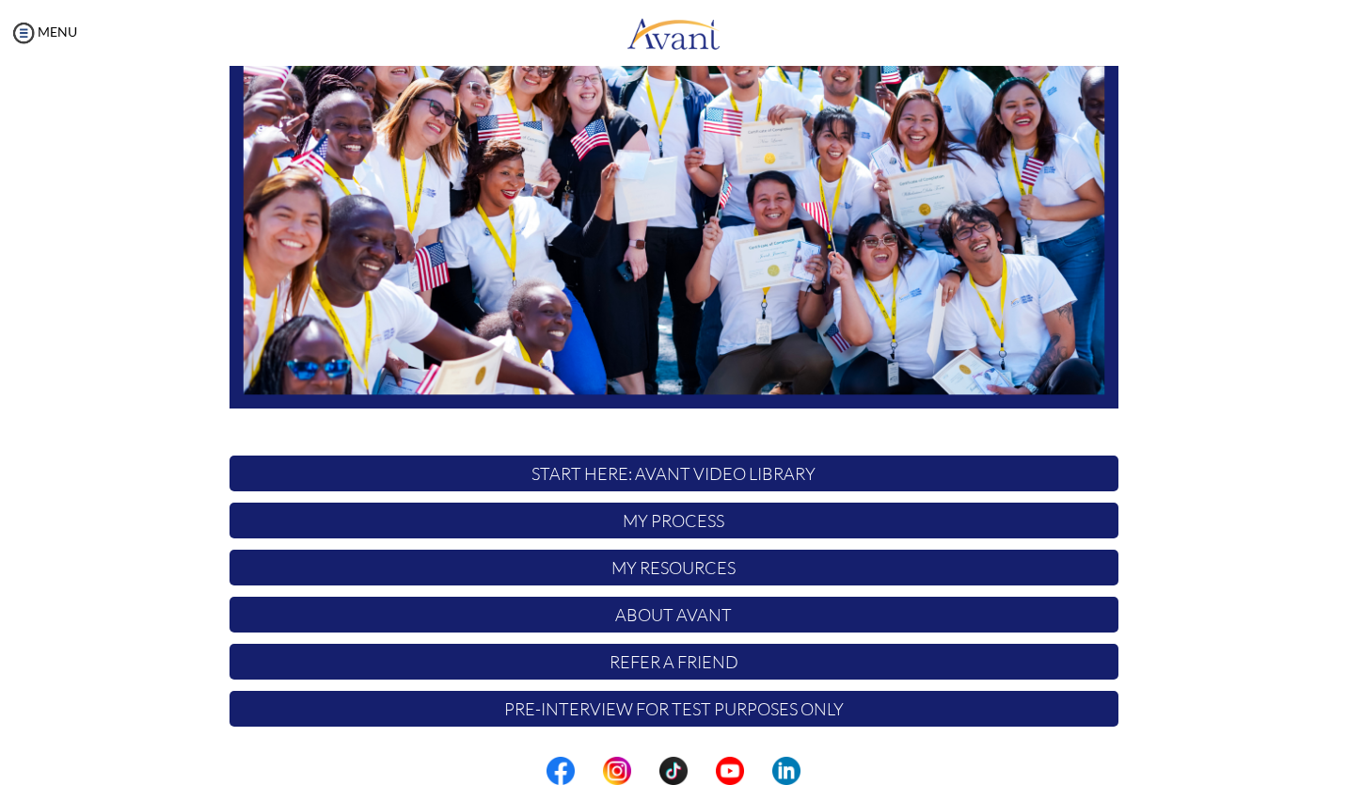
click at [672, 528] on p "My Process" at bounding box center [674, 520] width 889 height 36
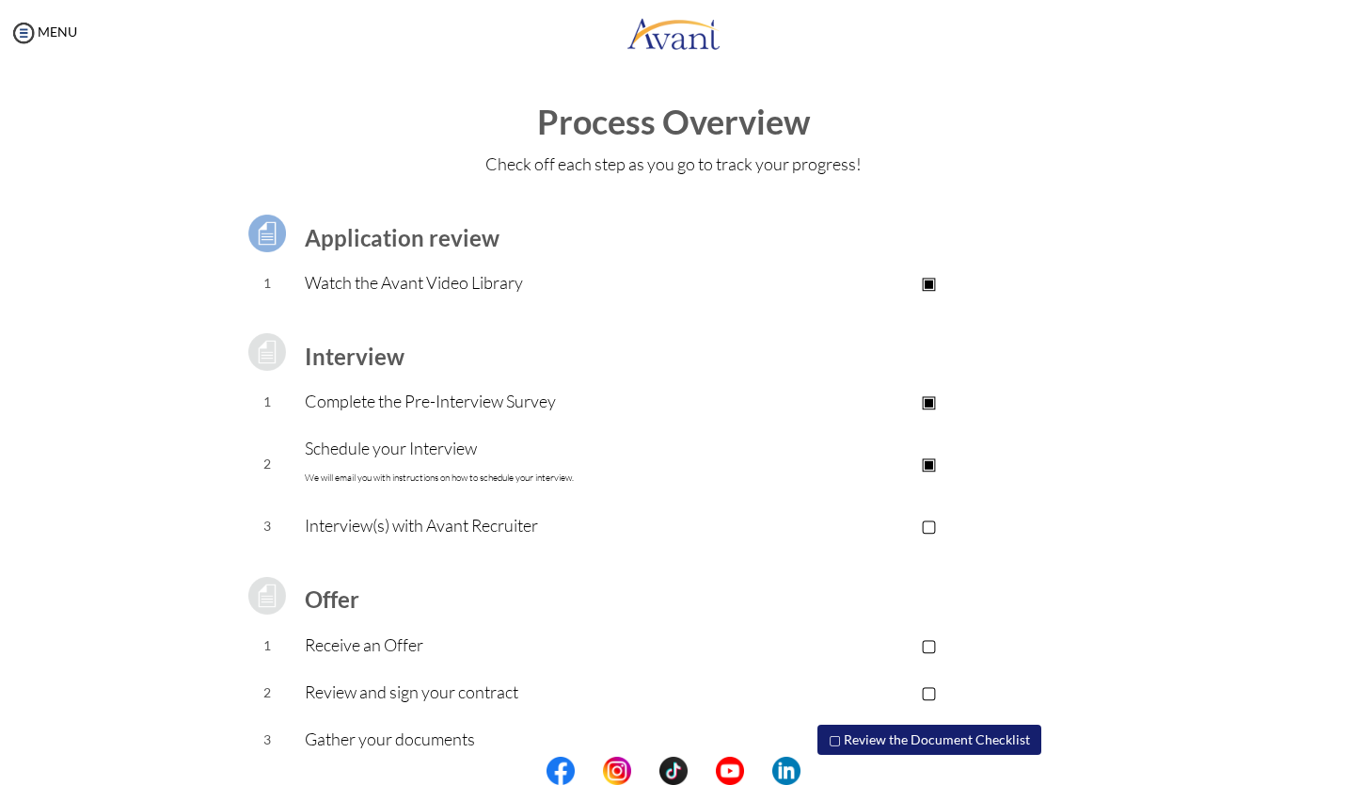
click at [506, 293] on p "Watch the Avant Video Library" at bounding box center [523, 282] width 436 height 26
click at [928, 282] on p "▣" at bounding box center [928, 282] width 377 height 26
click at [312, 240] on b "Application review" at bounding box center [402, 237] width 195 height 27
click at [263, 235] on img at bounding box center [267, 233] width 47 height 47
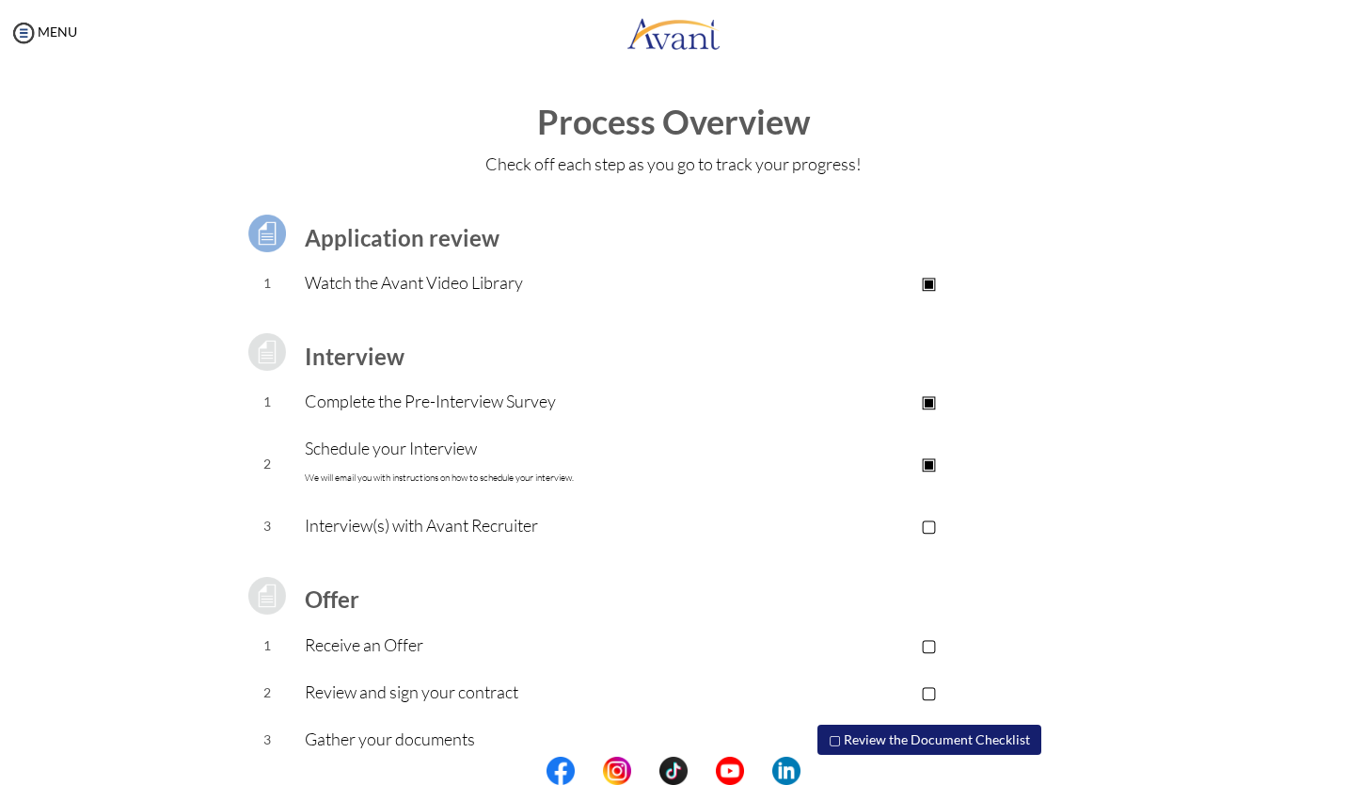
click at [318, 292] on p "Watch the Avant Video Library" at bounding box center [523, 282] width 436 height 26
